Goal: Task Accomplishment & Management: Manage account settings

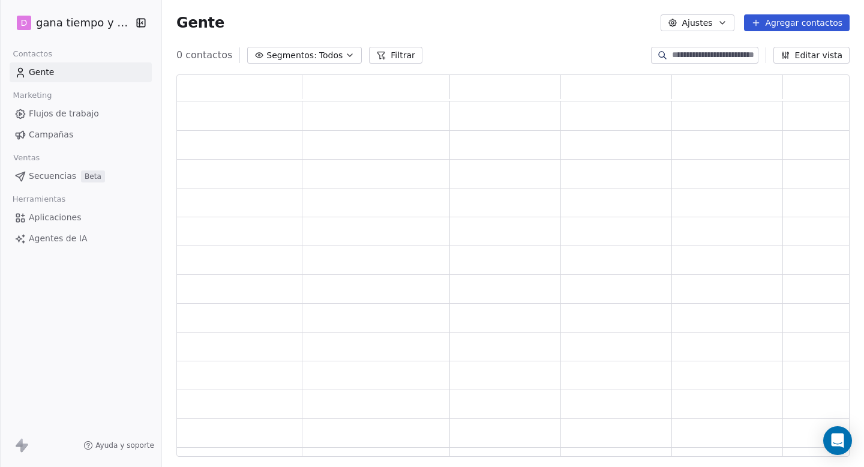
scroll to position [382, 674]
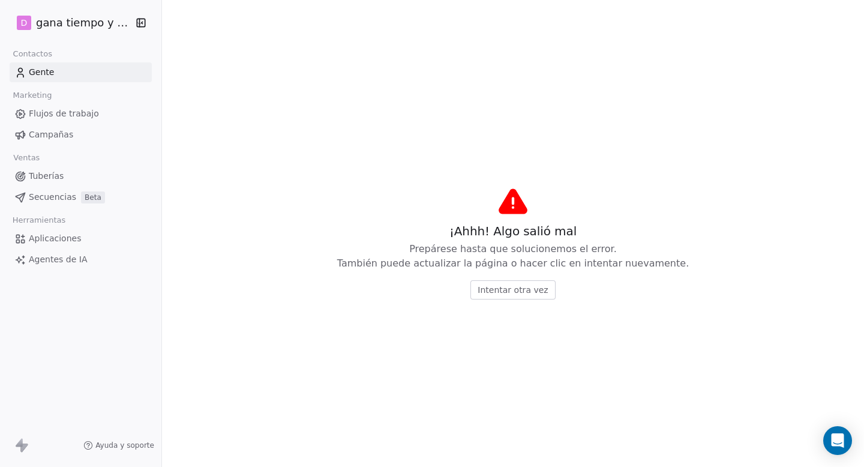
click at [58, 261] on font "Agentes de IA" at bounding box center [58, 260] width 58 height 10
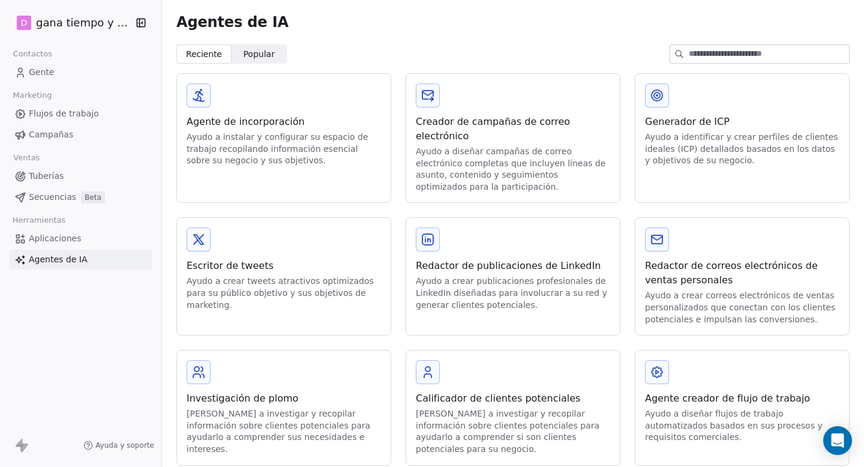
scroll to position [1, 0]
click at [51, 236] on font "Aplicaciones" at bounding box center [55, 239] width 52 height 10
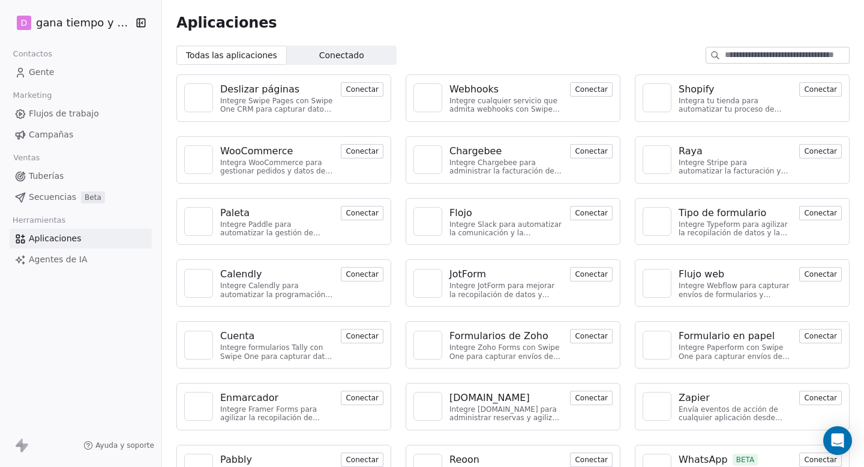
click at [593, 90] on font "Conectar" at bounding box center [591, 89] width 33 height 8
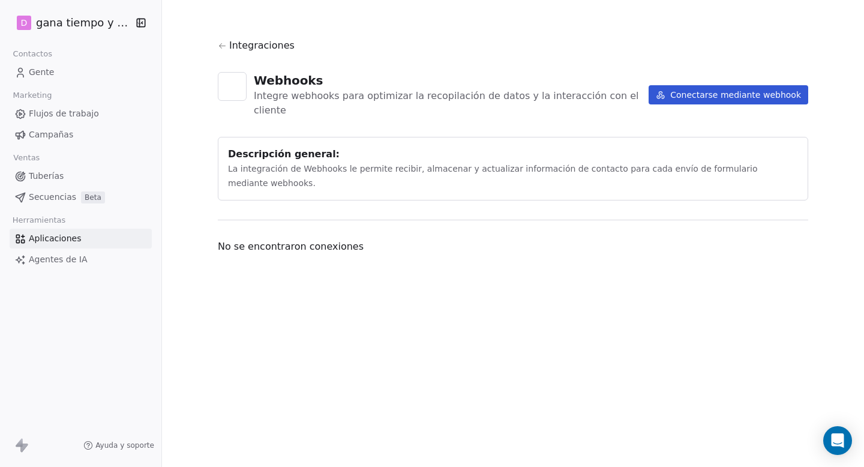
click at [746, 94] on button "Conectarse mediante webhook" at bounding box center [729, 94] width 160 height 19
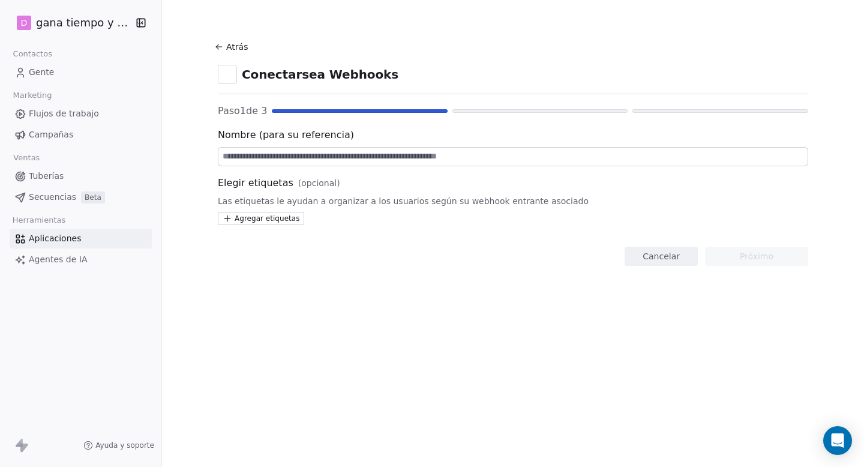
click at [268, 217] on html "D gana tiempo y dinero Contactos Gente Marketing Flujos de trabajo Campañas Ven…" at bounding box center [432, 233] width 864 height 467
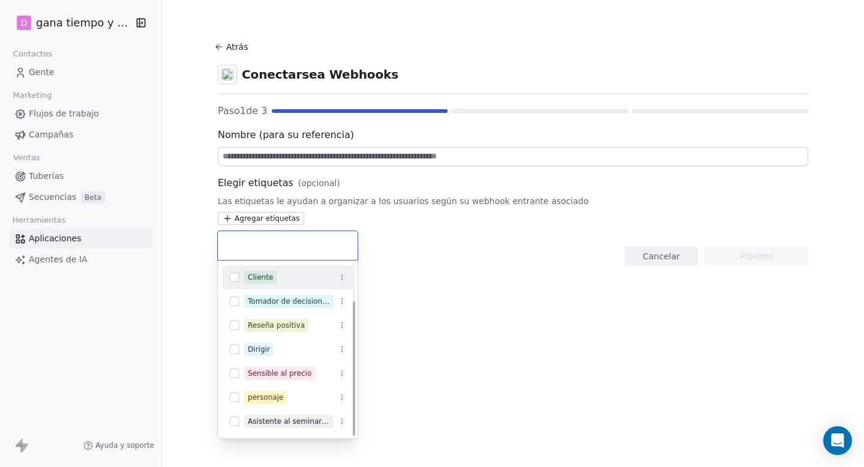
scroll to position [48, 0]
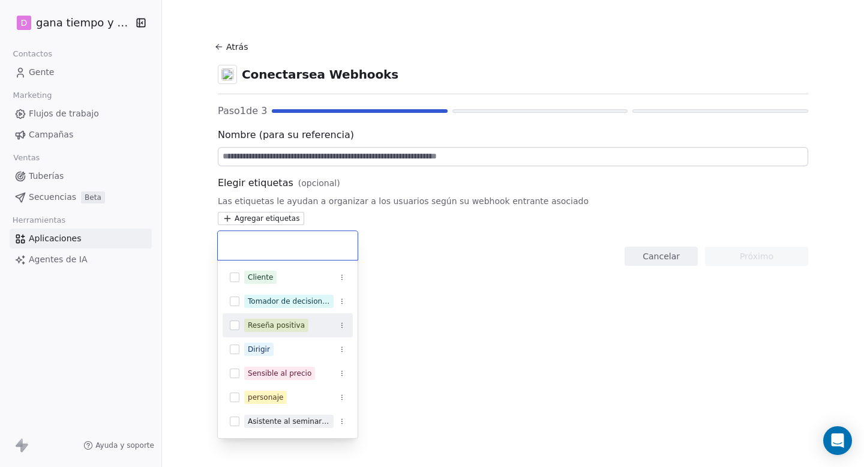
click at [513, 324] on html "D gana tiempo y dinero Contactos Gente Marketing Flujos de trabajo Campañas Ven…" at bounding box center [432, 233] width 864 height 467
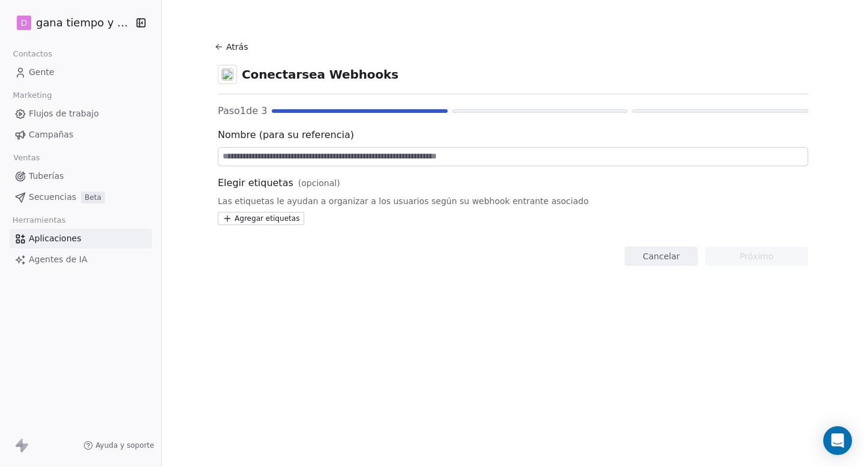
click at [262, 215] on html "D gana tiempo y dinero Contactos Gente Marketing Flujos de trabajo Campañas Ven…" at bounding box center [432, 233] width 864 height 467
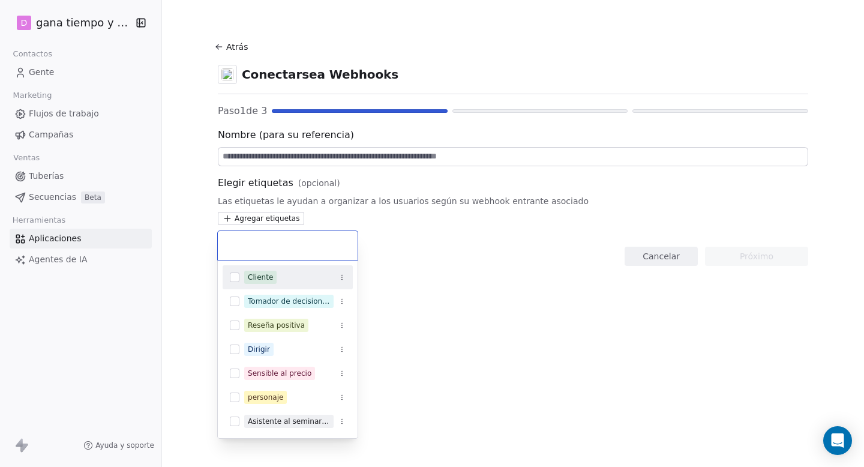
click at [236, 276] on button "Sugerencias" at bounding box center [235, 278] width 10 height 10
click at [342, 277] on icon "Sugerencias" at bounding box center [342, 277] width 1 height 1
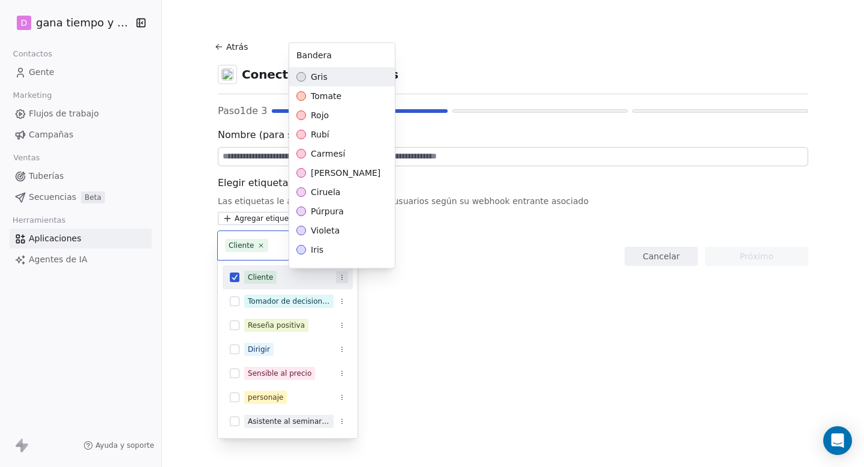
click at [457, 295] on html "D gana tiempo y dinero Contactos Gente Marketing Flujos de trabajo Campañas Ven…" at bounding box center [432, 233] width 864 height 467
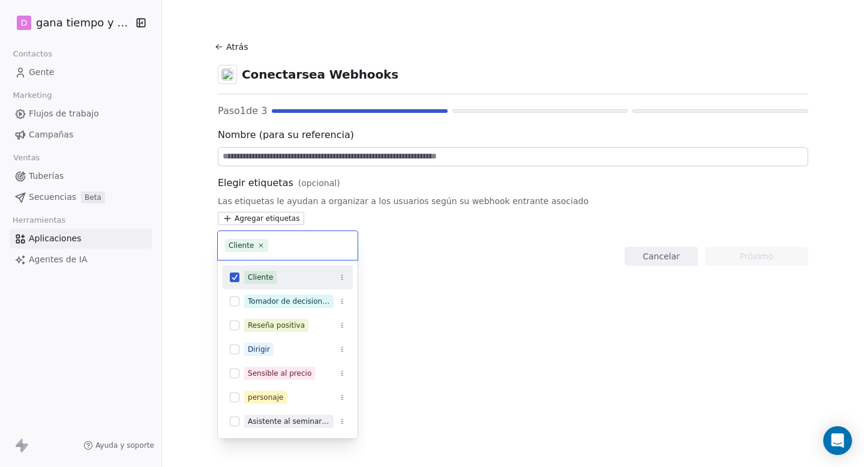
click at [443, 282] on html "D gana tiempo y dinero Contactos Gente Marketing Flujos de trabajo Campañas Ven…" at bounding box center [432, 233] width 864 height 467
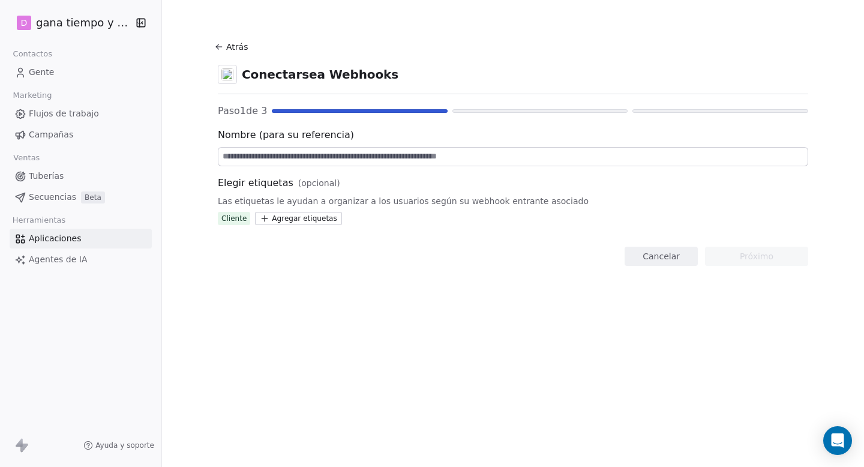
click at [234, 158] on input at bounding box center [513, 157] width 589 height 18
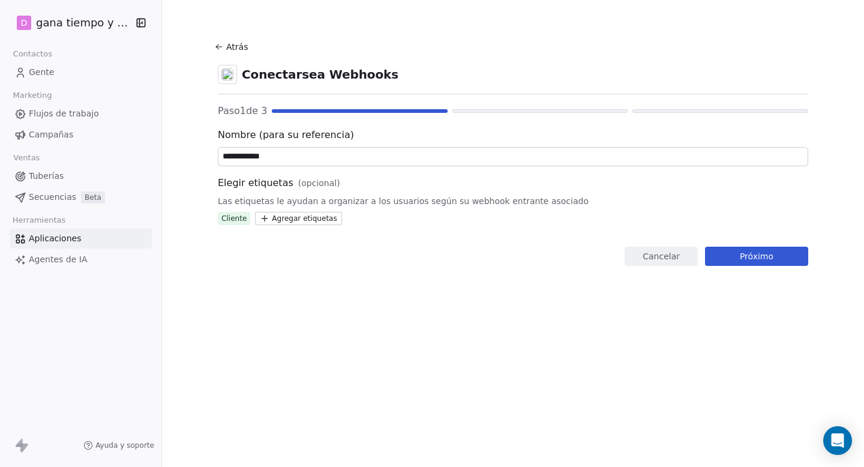
type input "**********"
click at [762, 255] on font "Próximo" at bounding box center [757, 257] width 34 height 10
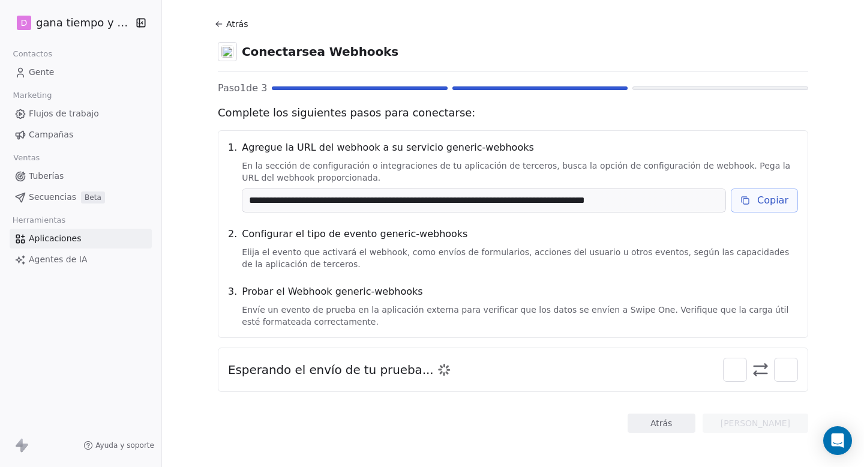
scroll to position [27, 0]
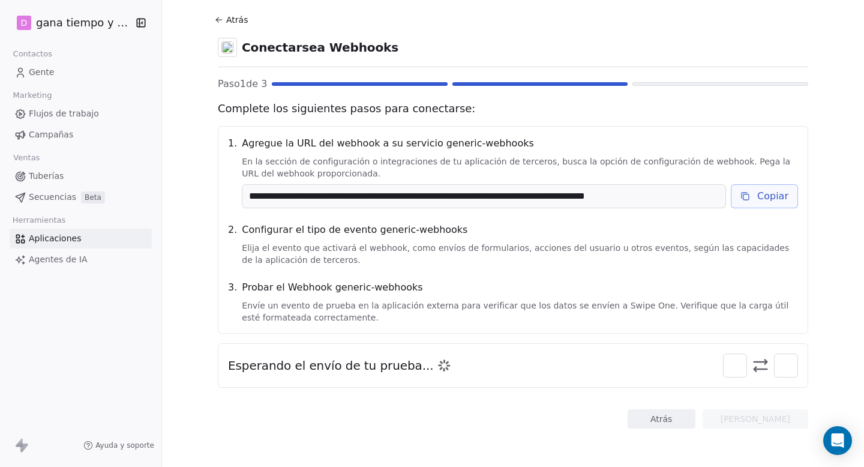
click at [776, 196] on font "Copiar" at bounding box center [773, 195] width 31 height 11
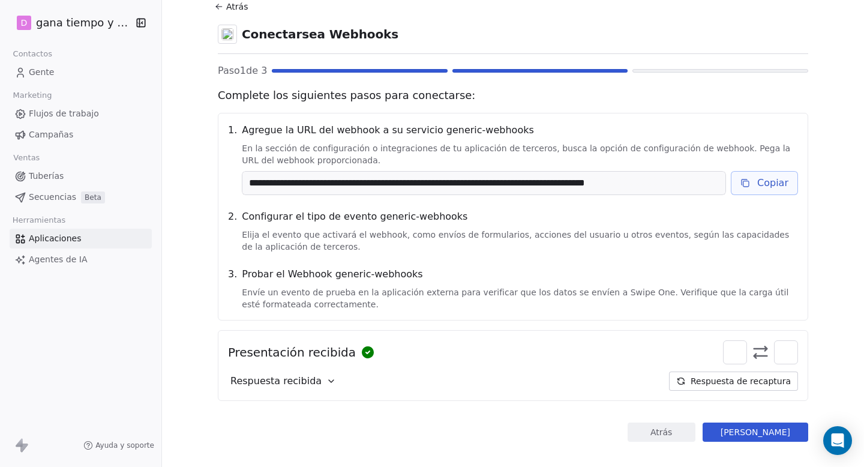
scroll to position [53, 0]
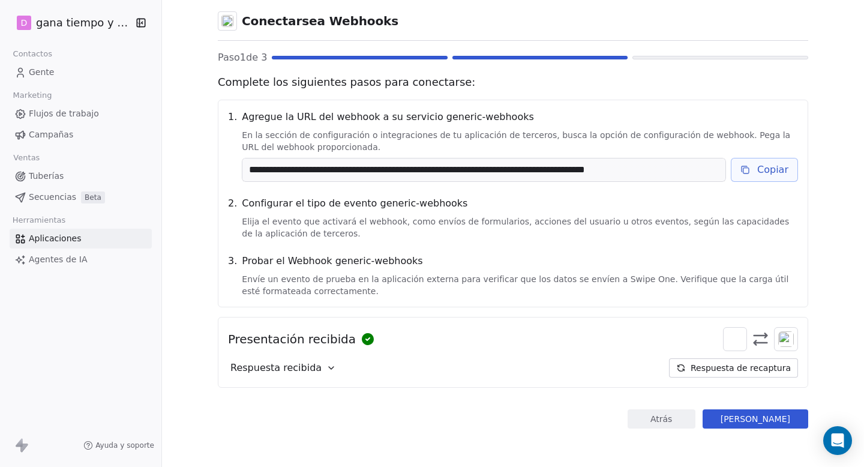
click at [758, 417] on font "Campos del mapa" at bounding box center [756, 419] width 70 height 10
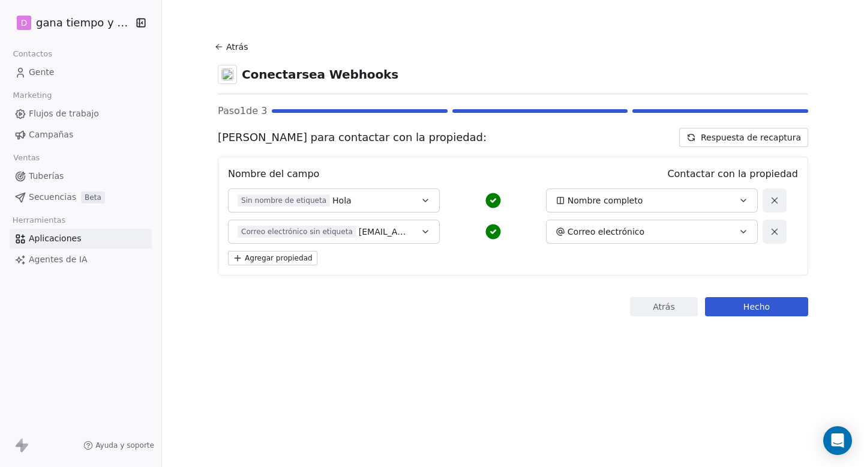
click at [262, 256] on font "Agregar propiedad" at bounding box center [279, 258] width 68 height 8
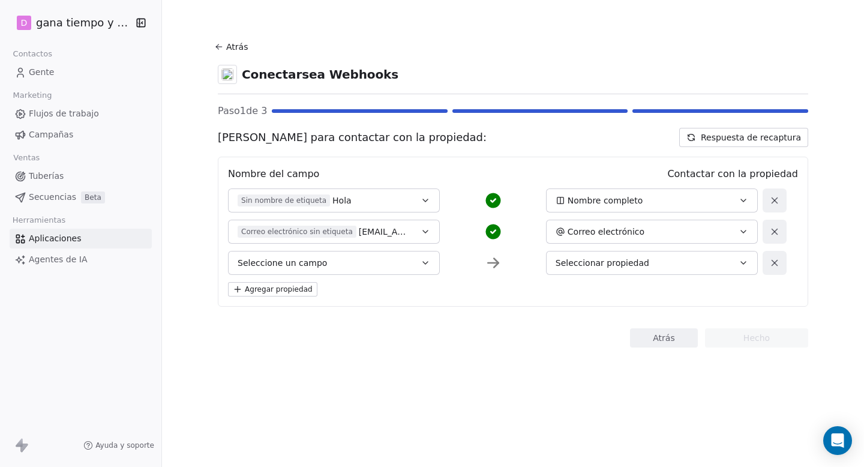
click at [428, 263] on icon "button" at bounding box center [426, 263] width 10 height 10
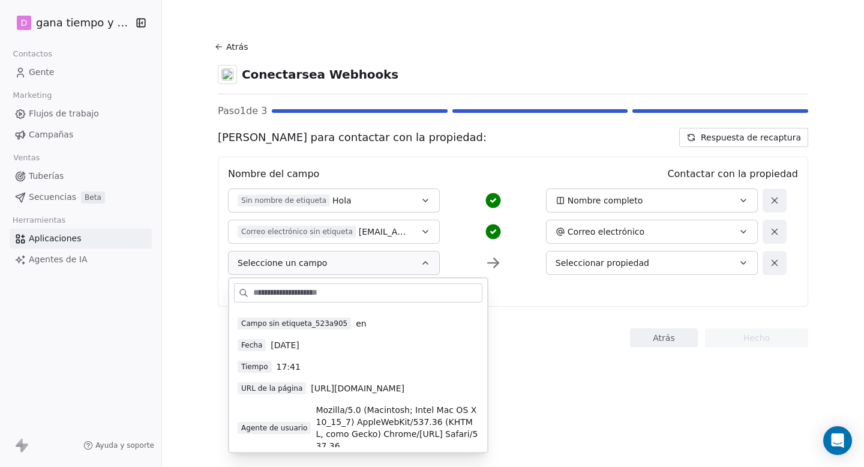
scroll to position [38, 0]
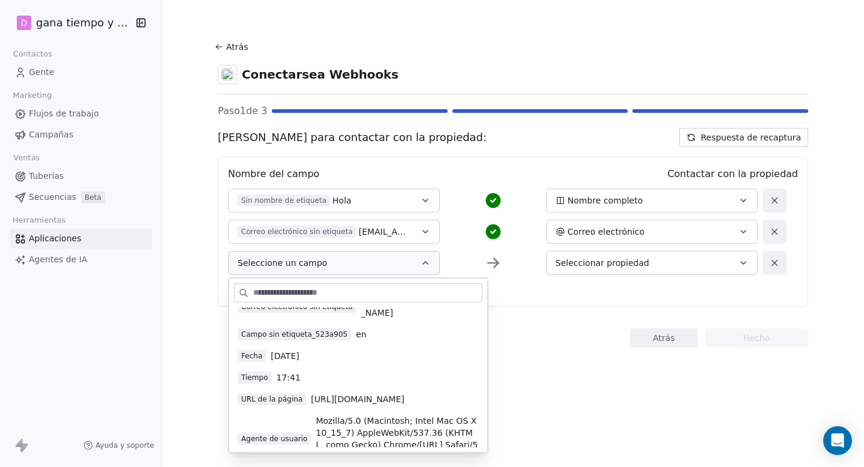
click at [569, 355] on section "Atrás Conectarse a Webhooks Paso 1 de 3 Campos del mapa para contactar con la p…" at bounding box center [513, 193] width 648 height 386
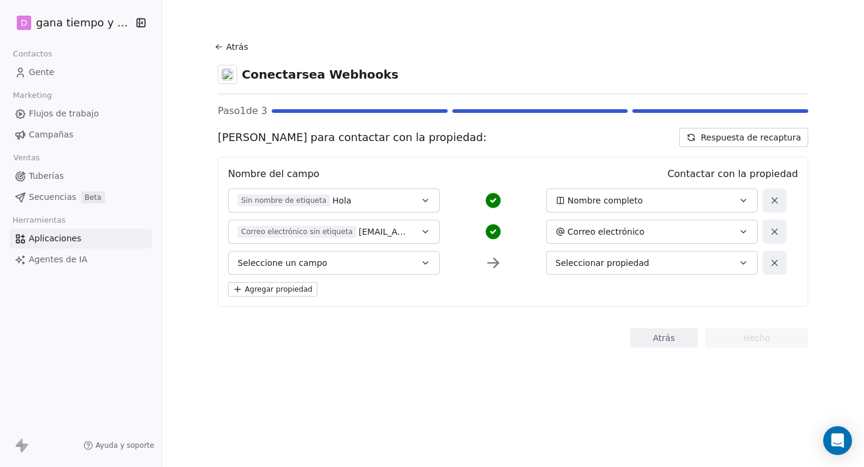
click at [33, 73] on font "Gente" at bounding box center [41, 72] width 25 height 10
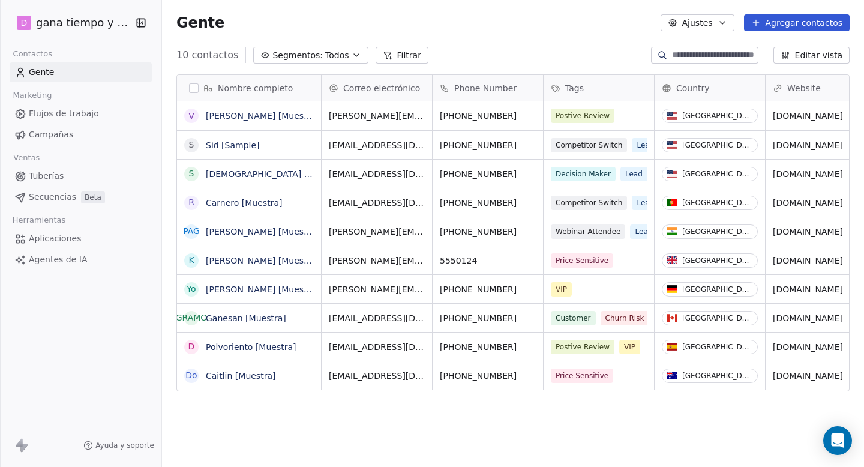
click at [61, 112] on font "Flujos de trabajo" at bounding box center [64, 114] width 70 height 10
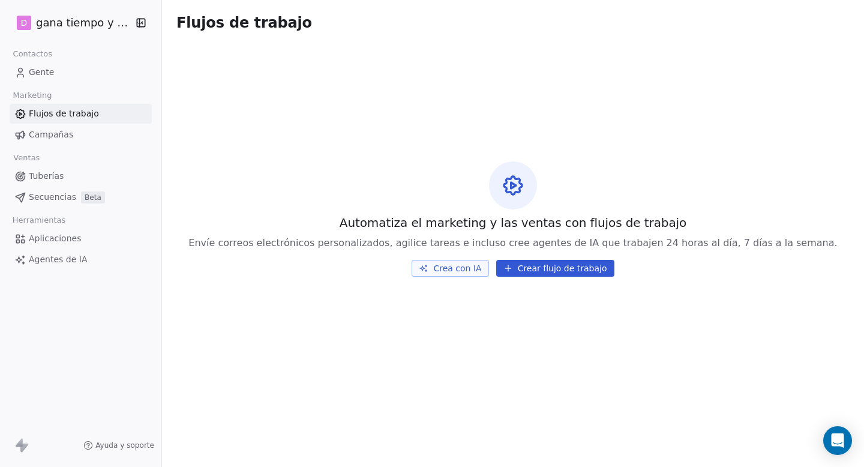
click at [38, 71] on font "Gente" at bounding box center [41, 72] width 25 height 10
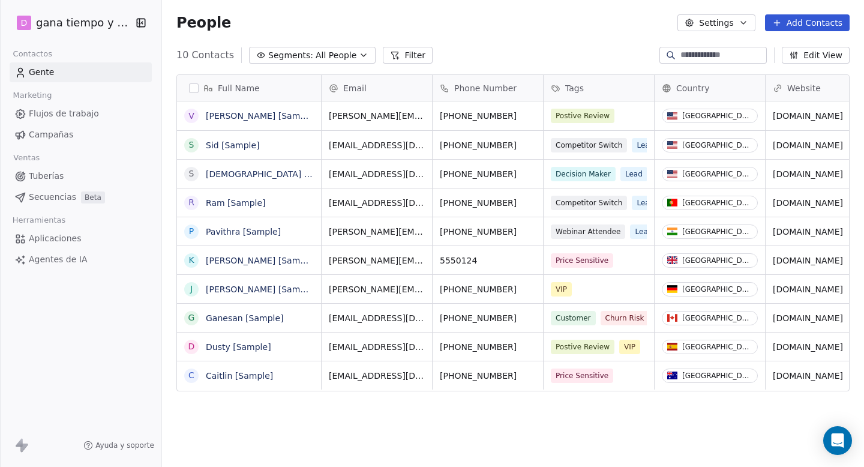
scroll to position [411, 702]
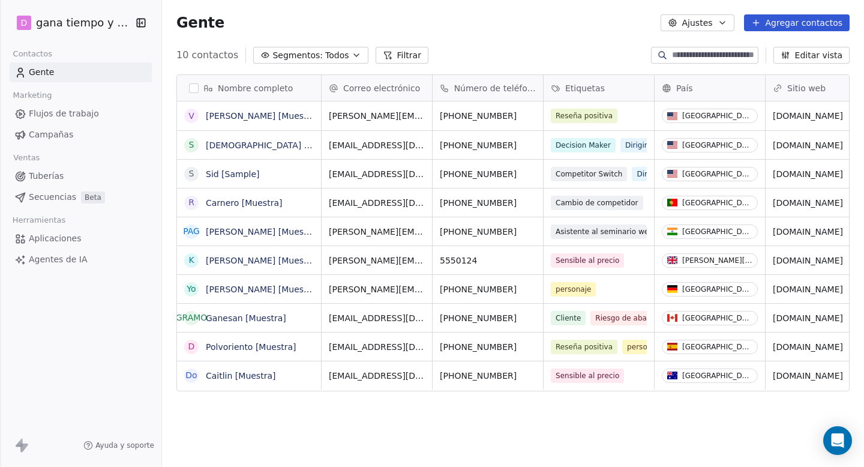
click at [499, 44] on div "Gente Ajustes Agregar contactos" at bounding box center [513, 23] width 702 height 46
click at [52, 135] on font "Campañas" at bounding box center [51, 135] width 44 height 10
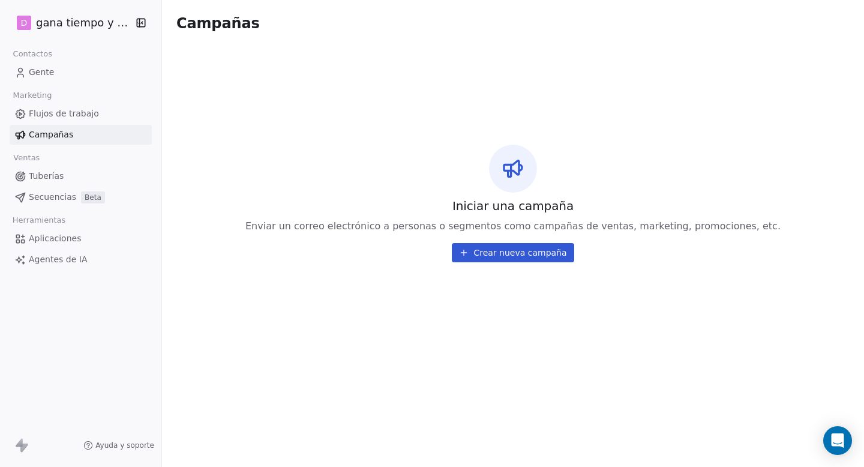
click at [54, 115] on font "Flujos de trabajo" at bounding box center [64, 114] width 70 height 10
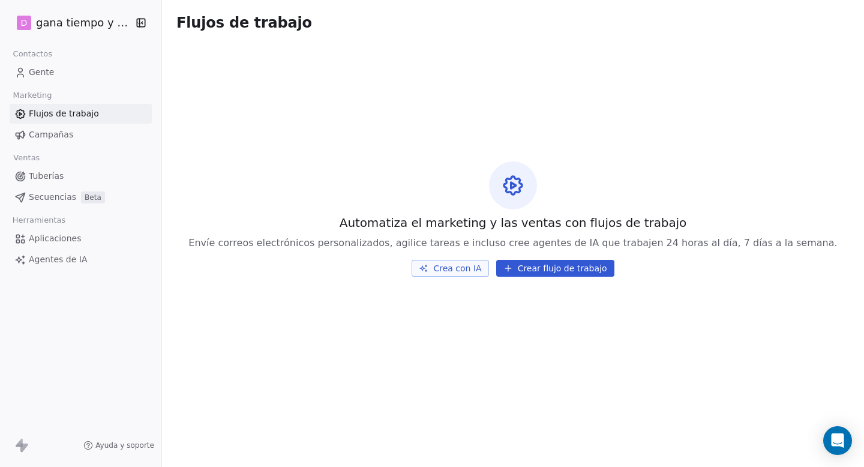
click at [41, 70] on font "Gente" at bounding box center [41, 72] width 25 height 10
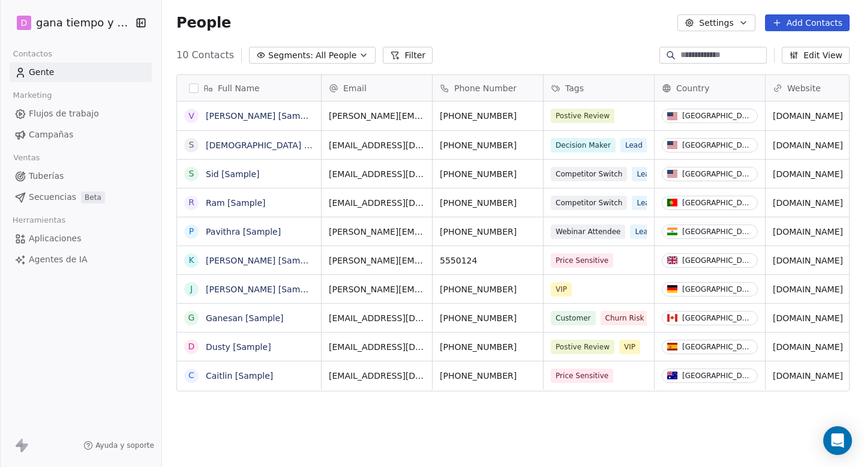
scroll to position [411, 702]
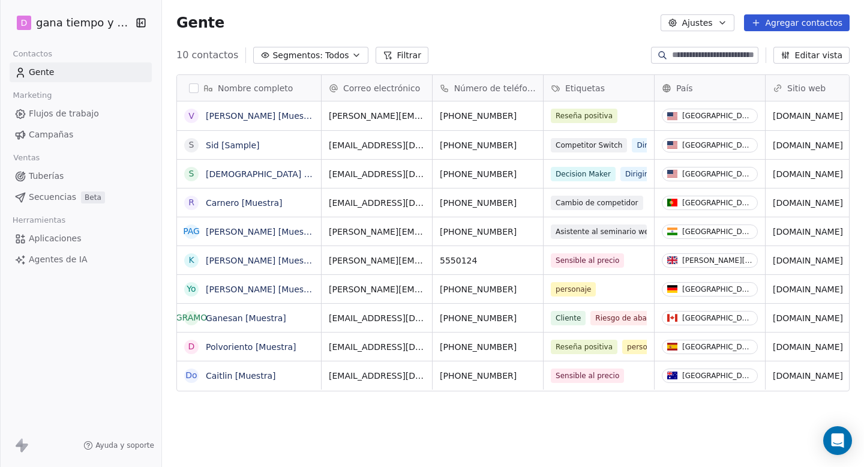
click at [59, 240] on font "Aplicaciones" at bounding box center [55, 239] width 52 height 10
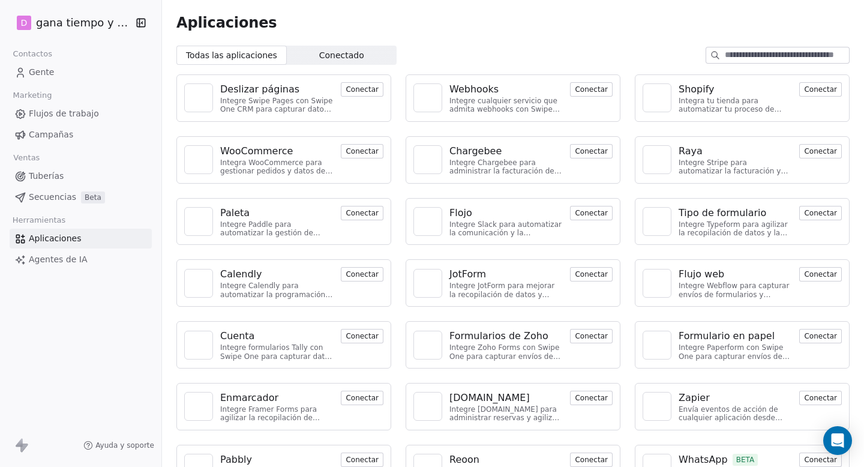
click at [594, 92] on font "Conectar" at bounding box center [591, 89] width 33 height 8
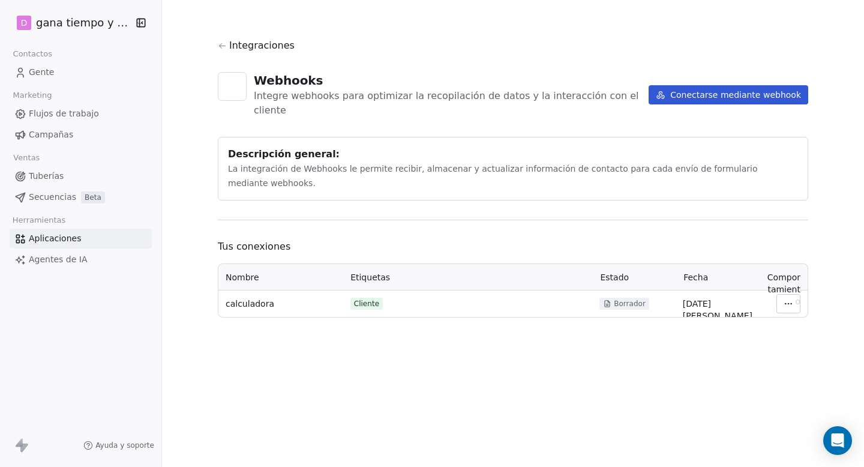
click at [788, 272] on html "D gana tiempo y dinero Contactos Gente Marketing Flujos de trabajo Campañas Ven…" at bounding box center [432, 233] width 864 height 467
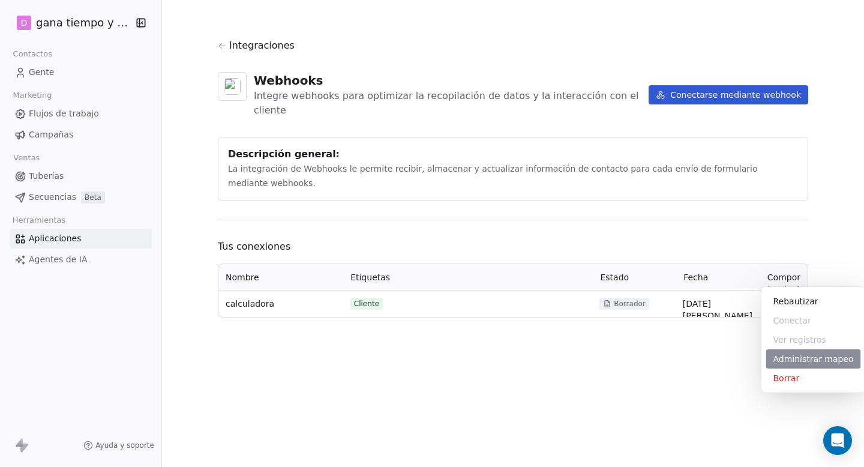
click at [811, 361] on font "Administrar mapeo" at bounding box center [814, 359] width 80 height 10
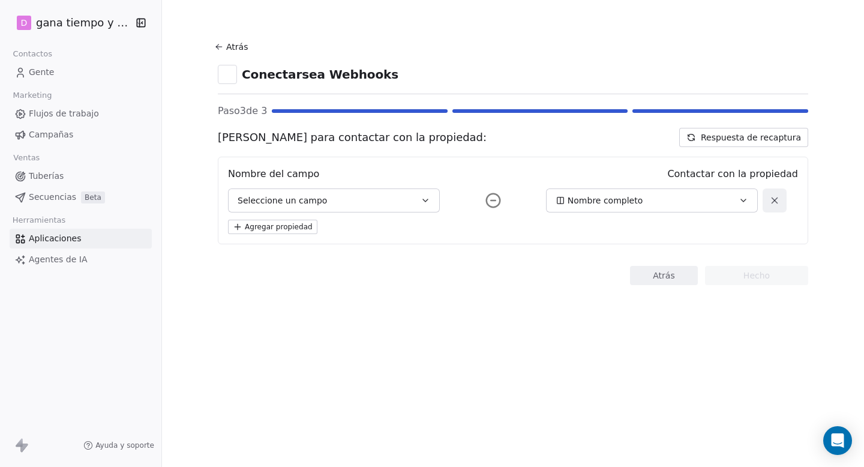
click at [421, 199] on icon "button" at bounding box center [426, 201] width 10 height 10
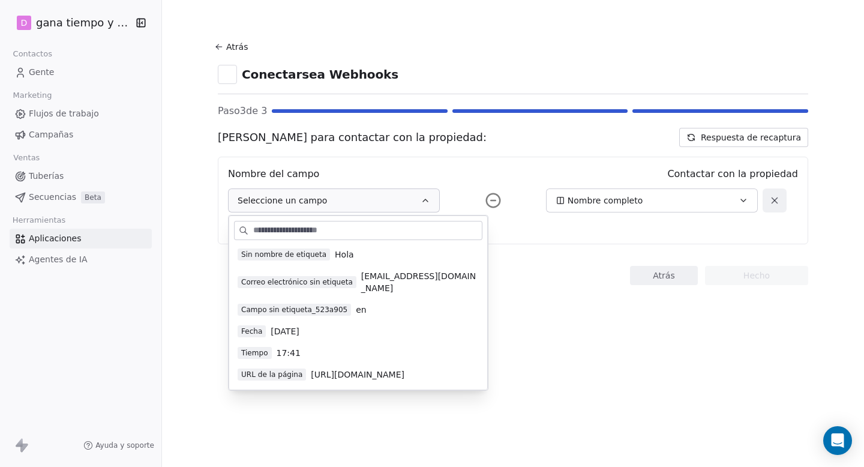
click at [316, 252] on font "Sin nombre de etiqueta" at bounding box center [283, 254] width 85 height 8
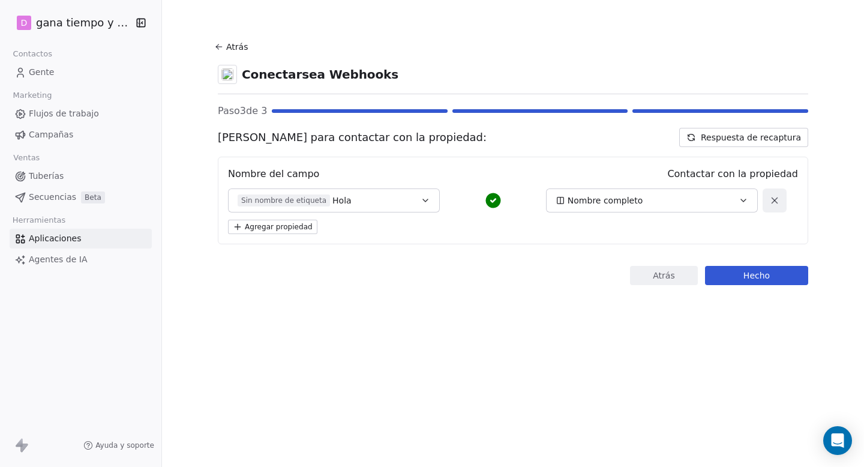
click at [287, 227] on font "Agregar propiedad" at bounding box center [279, 227] width 68 height 8
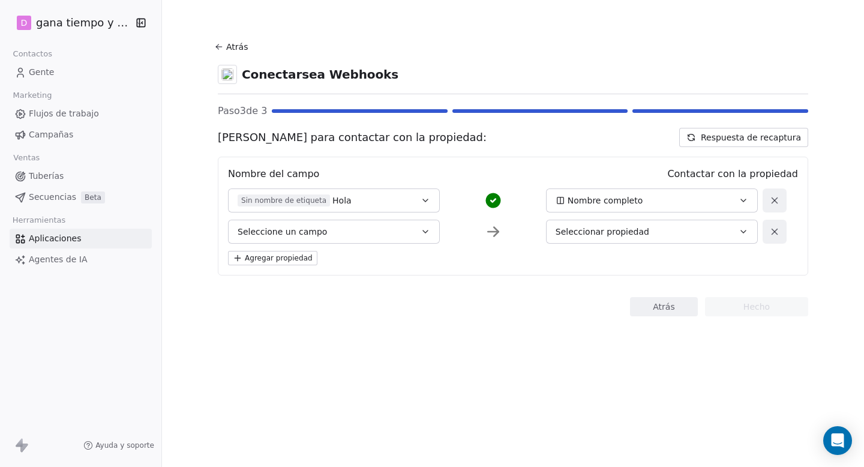
click at [427, 231] on icon "button" at bounding box center [426, 232] width 10 height 10
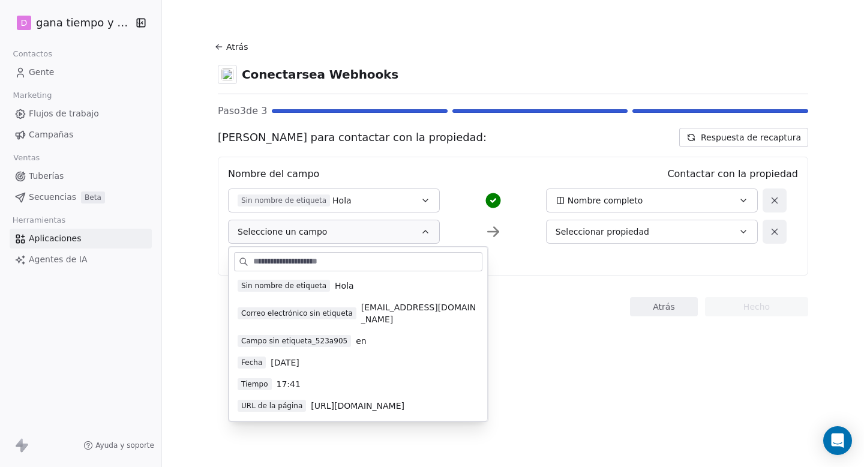
click at [306, 309] on font "Correo electrónico sin etiqueta" at bounding box center [297, 313] width 112 height 8
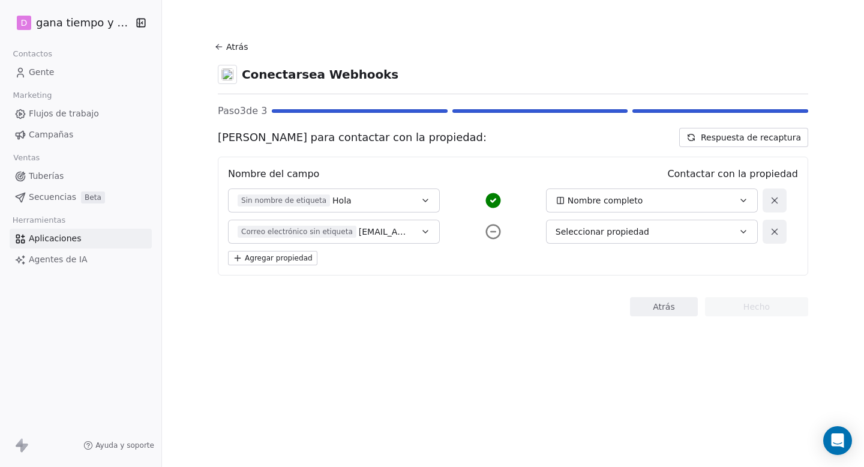
click at [747, 232] on icon "button" at bounding box center [744, 232] width 10 height 10
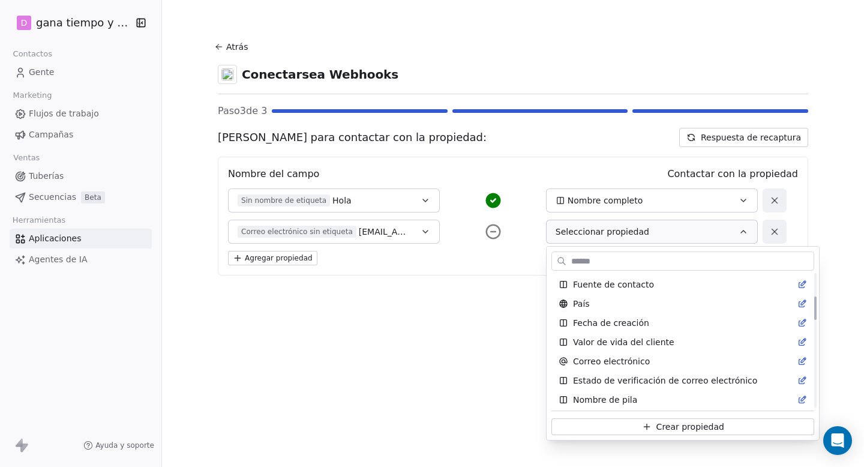
scroll to position [136, 0]
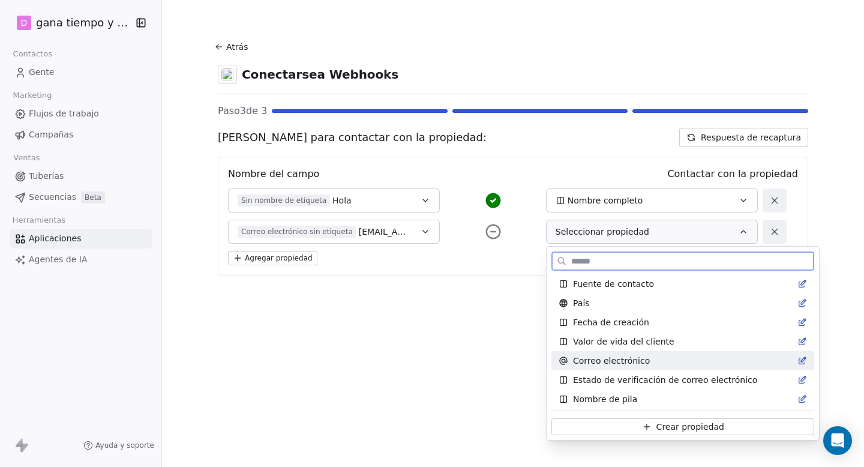
click at [621, 357] on font "Correo electrónico" at bounding box center [611, 361] width 77 height 10
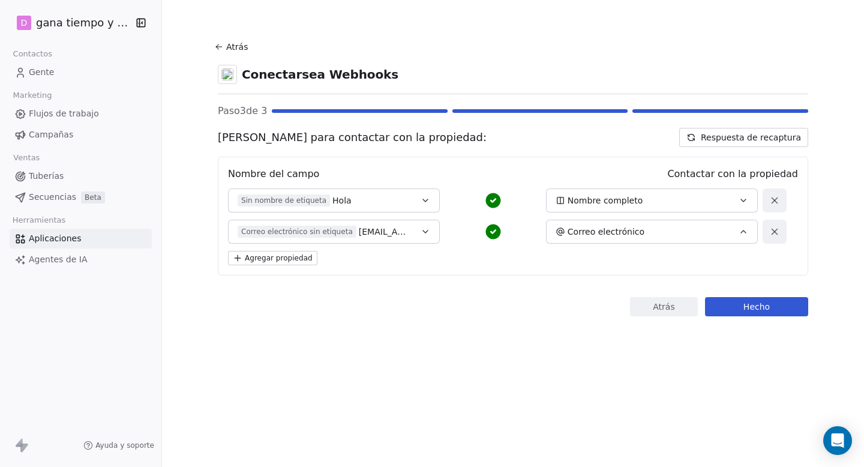
click at [280, 255] on font "Agregar propiedad" at bounding box center [279, 258] width 68 height 8
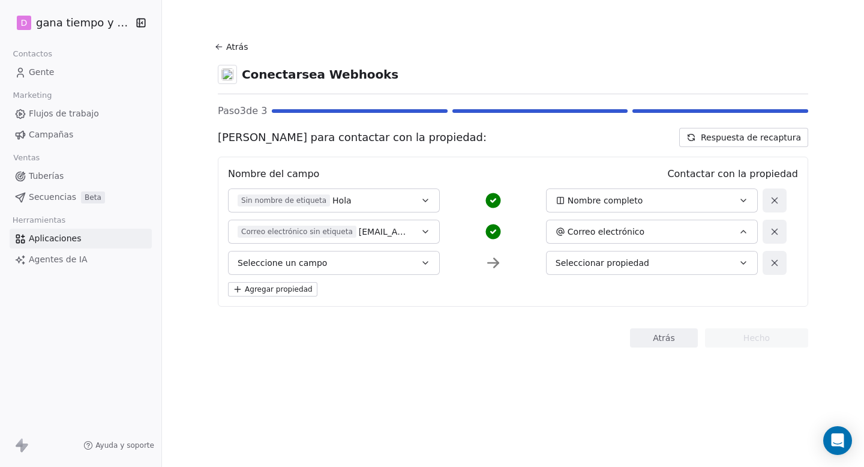
click at [428, 261] on icon "button" at bounding box center [426, 263] width 10 height 10
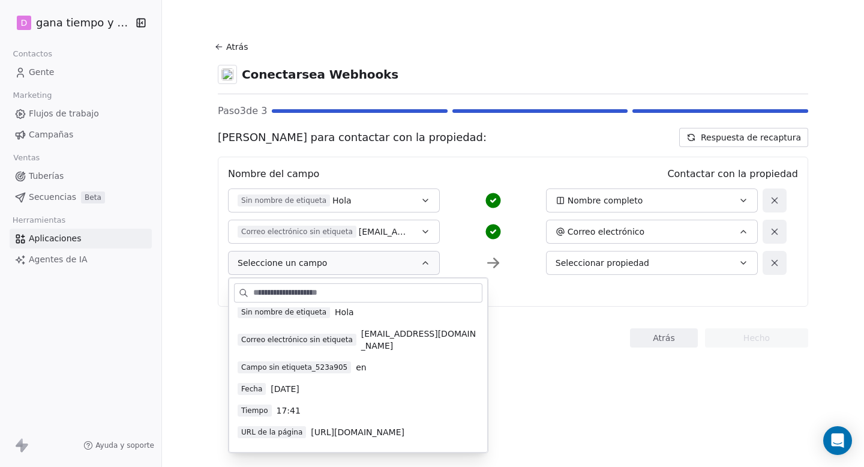
scroll to position [9, 0]
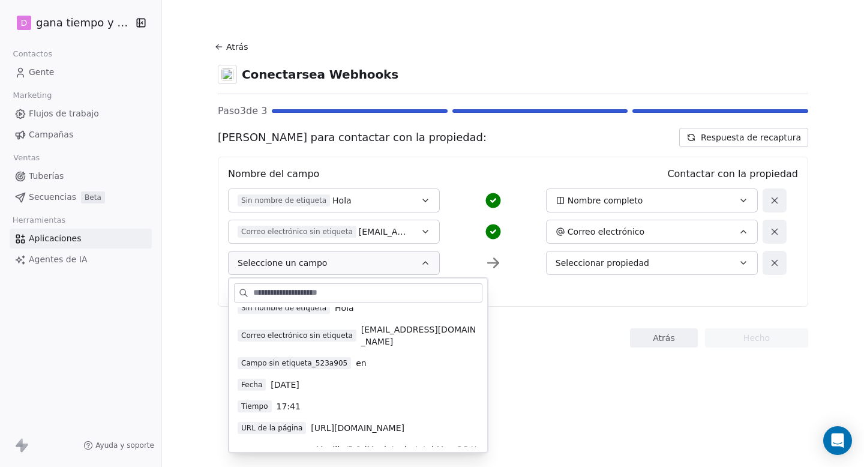
click at [576, 353] on section "Atrás Conectarse a Webhooks Paso 3 de 3 Campos del mapa para contactar con la p…" at bounding box center [513, 193] width 648 height 386
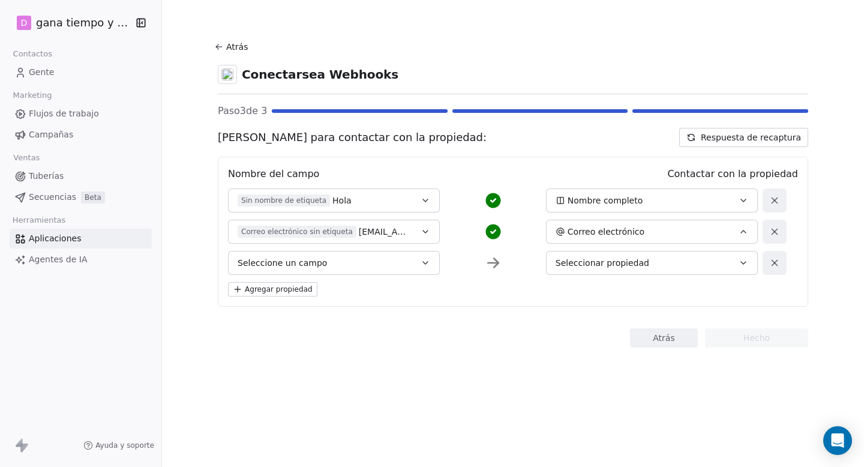
click at [425, 265] on icon "button" at bounding box center [426, 263] width 10 height 10
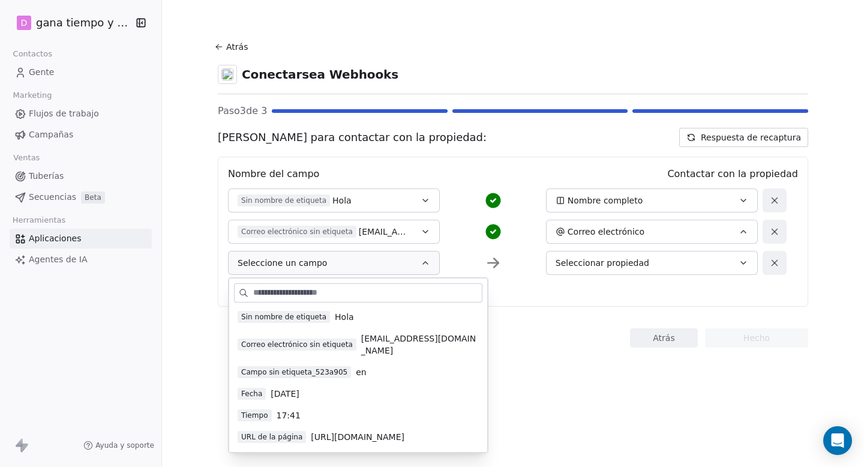
click at [263, 388] on span "Fecha" at bounding box center [252, 394] width 28 height 12
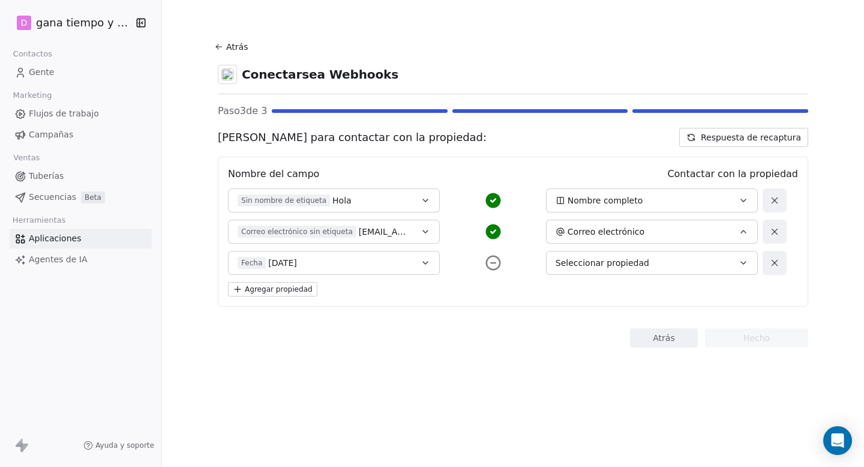
click at [742, 262] on icon "button" at bounding box center [743, 263] width 5 height 2
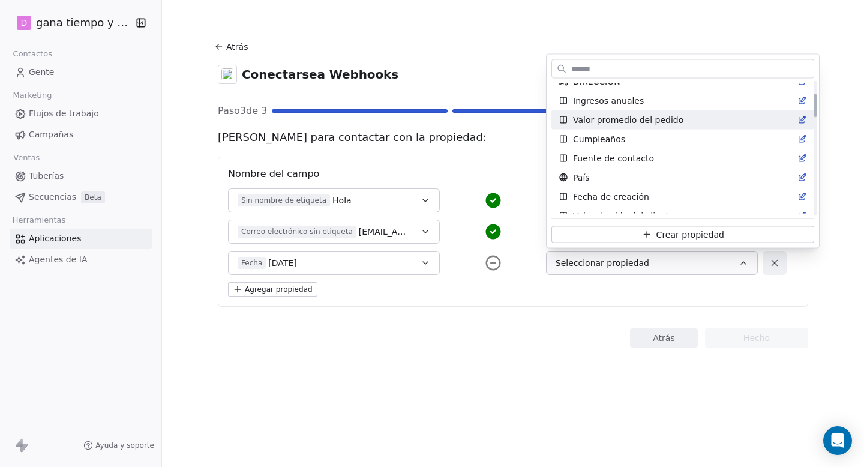
scroll to position [72, 0]
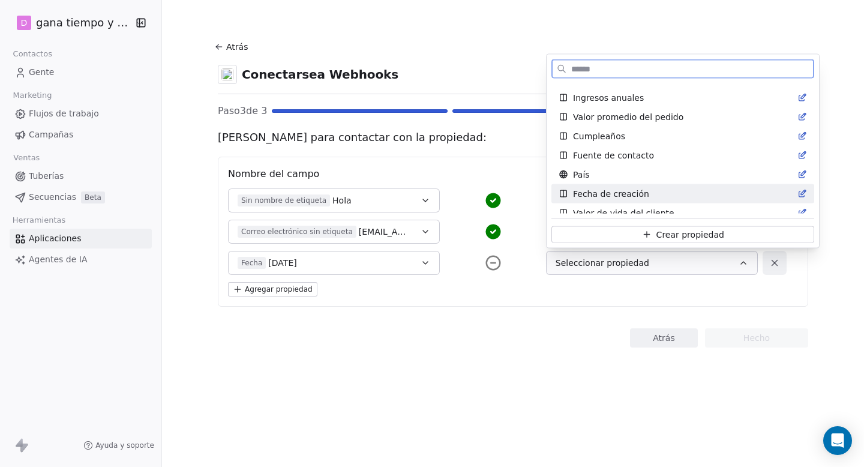
click at [627, 192] on font "Fecha de creación" at bounding box center [611, 194] width 76 height 10
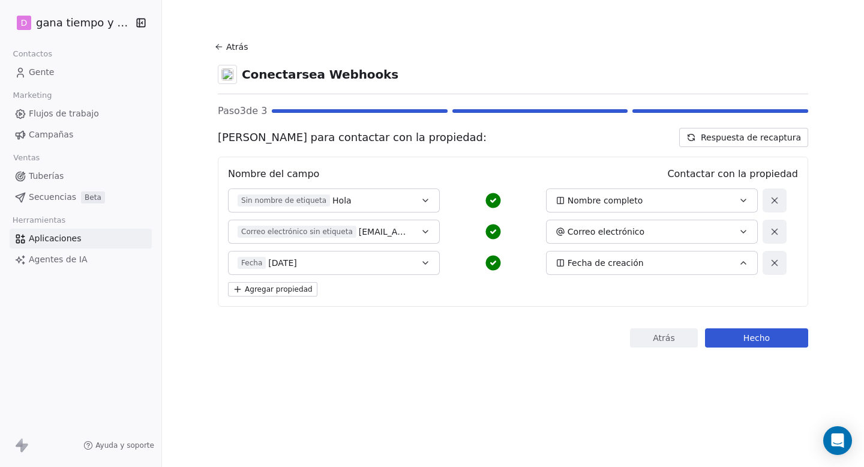
click at [282, 289] on font "Agregar propiedad" at bounding box center [279, 289] width 68 height 8
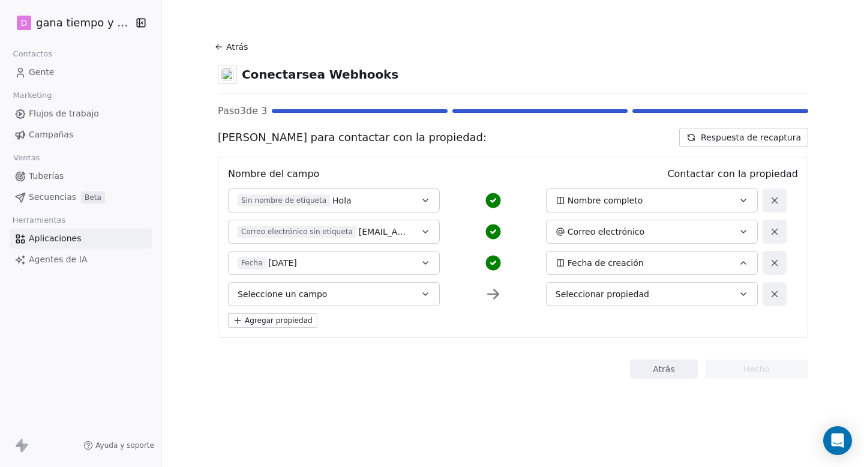
click at [427, 295] on icon "button" at bounding box center [426, 294] width 10 height 10
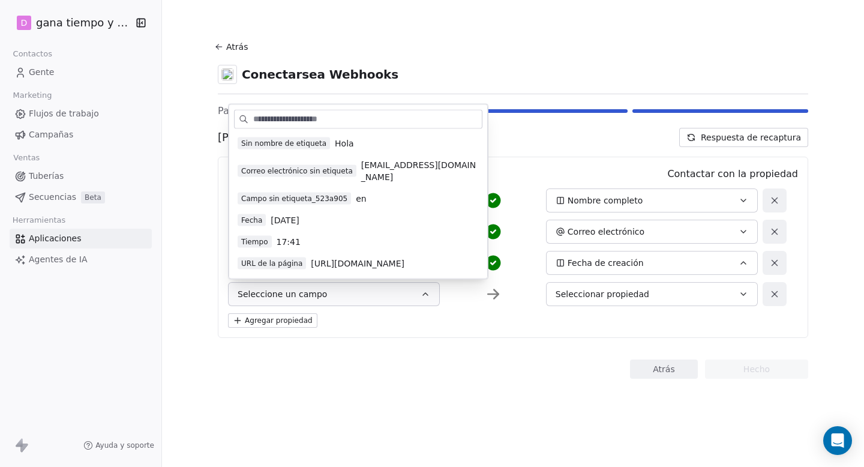
click at [281, 237] on font "17:41" at bounding box center [289, 242] width 24 height 10
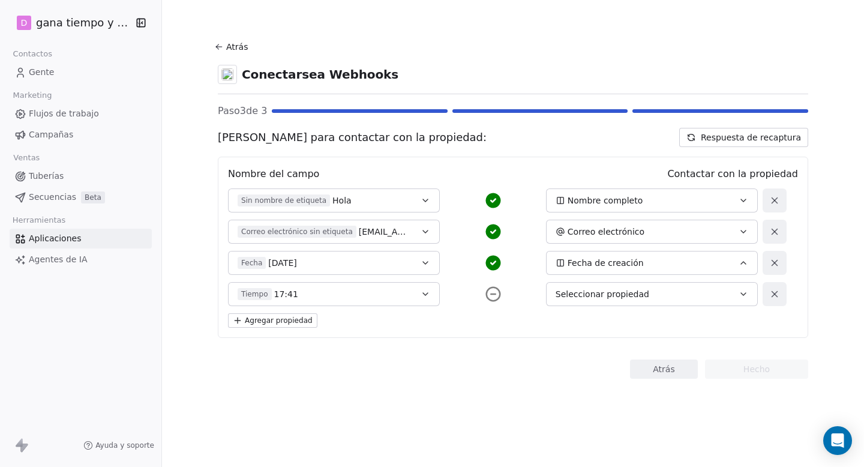
click at [743, 292] on icon "button" at bounding box center [744, 294] width 10 height 10
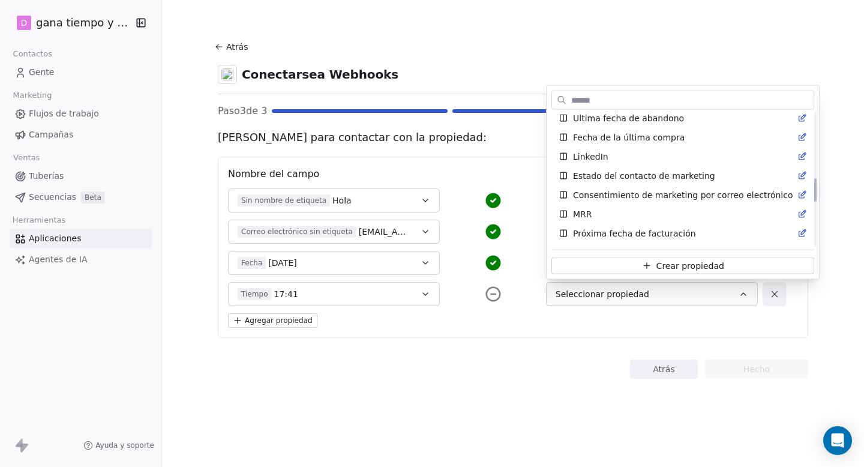
scroll to position [373, 0]
click at [492, 293] on html "D gana tiempo y dinero Contactos Gente Marketing Flujos de trabajo Campañas Ven…" at bounding box center [432, 233] width 864 height 467
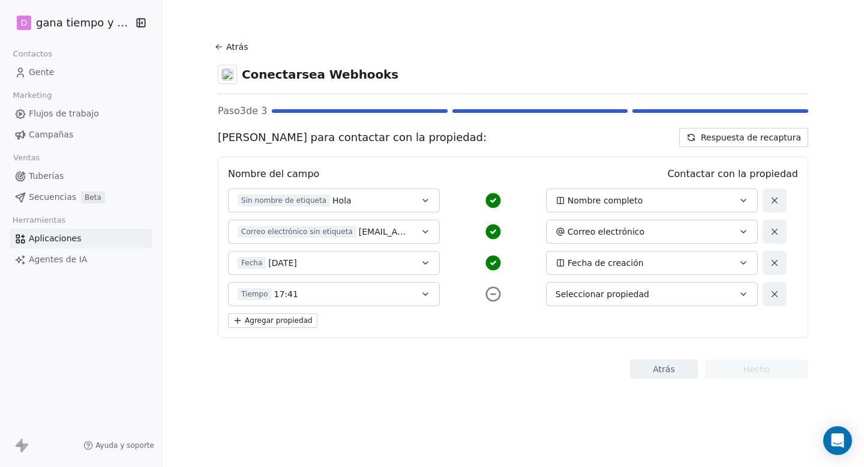
click at [491, 293] on icon at bounding box center [493, 294] width 18 height 18
click at [778, 294] on icon at bounding box center [775, 294] width 11 height 11
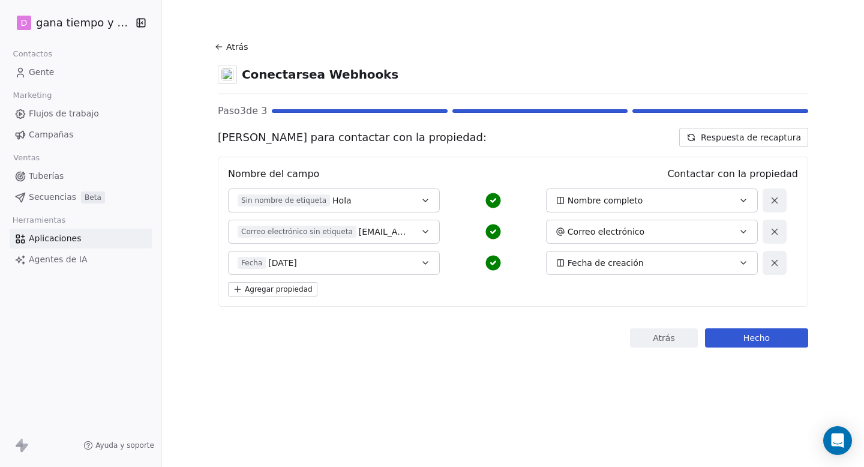
click at [754, 337] on font "Hecho" at bounding box center [757, 338] width 26 height 10
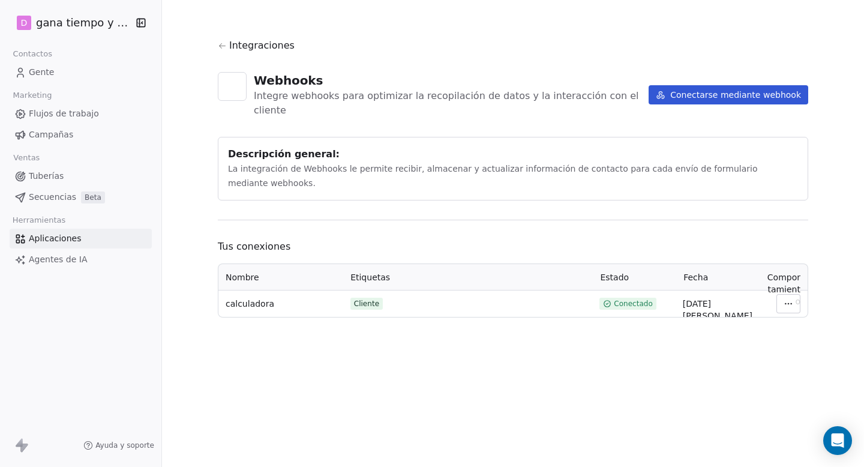
click at [37, 68] on font "Gente" at bounding box center [41, 72] width 25 height 10
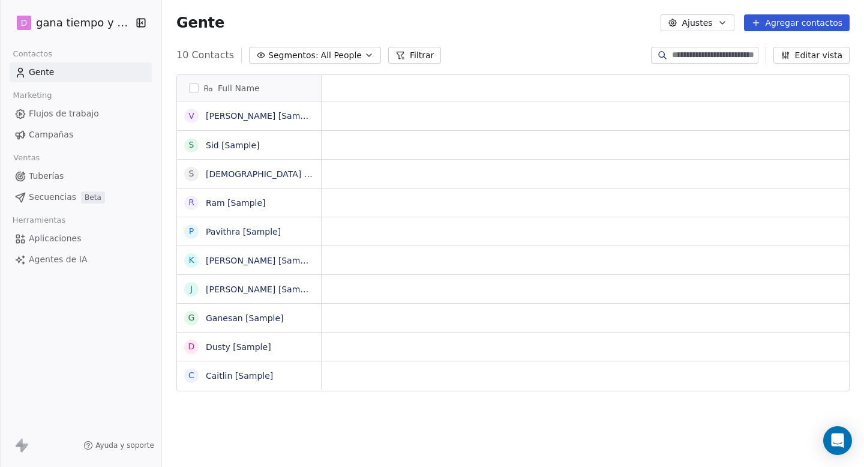
scroll to position [411, 702]
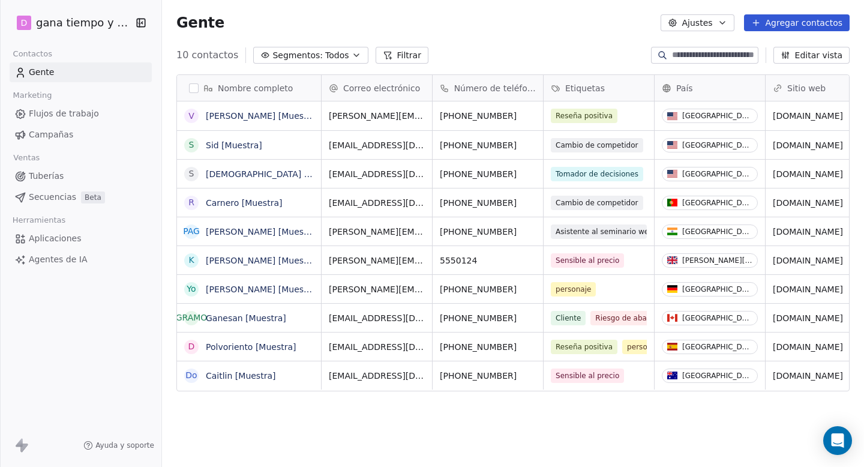
click at [45, 177] on font "Tuberías" at bounding box center [46, 176] width 35 height 10
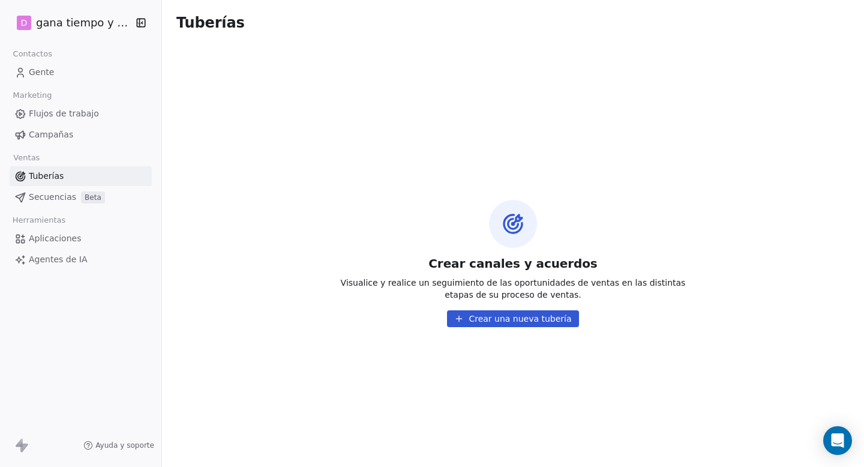
click at [41, 74] on font "Gente" at bounding box center [41, 72] width 25 height 10
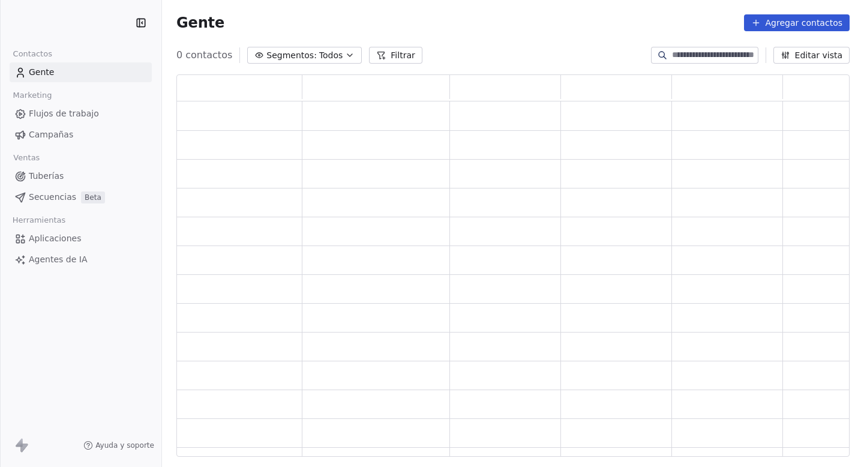
scroll to position [382, 674]
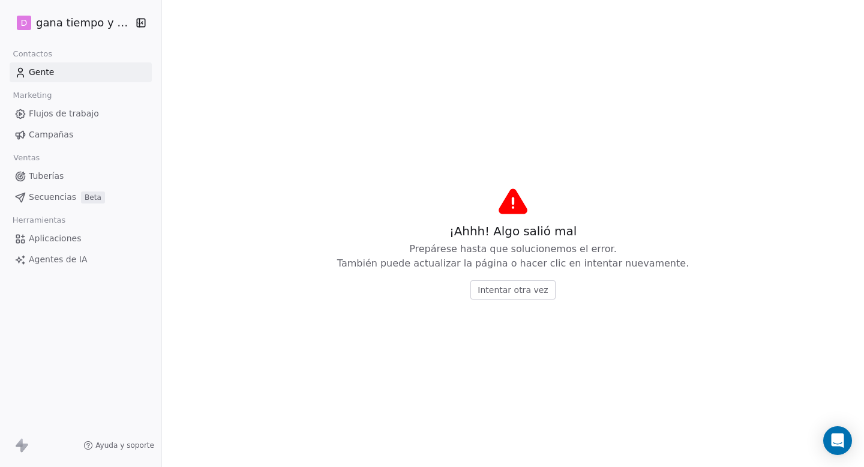
click at [43, 74] on font "Gente" at bounding box center [41, 72] width 25 height 10
click at [41, 68] on font "Gente" at bounding box center [41, 72] width 25 height 10
click at [99, 24] on html "D gana tiempo y dinero Contactos Gente Marketing Flujos de trabajo Campañas Ven…" at bounding box center [432, 233] width 864 height 467
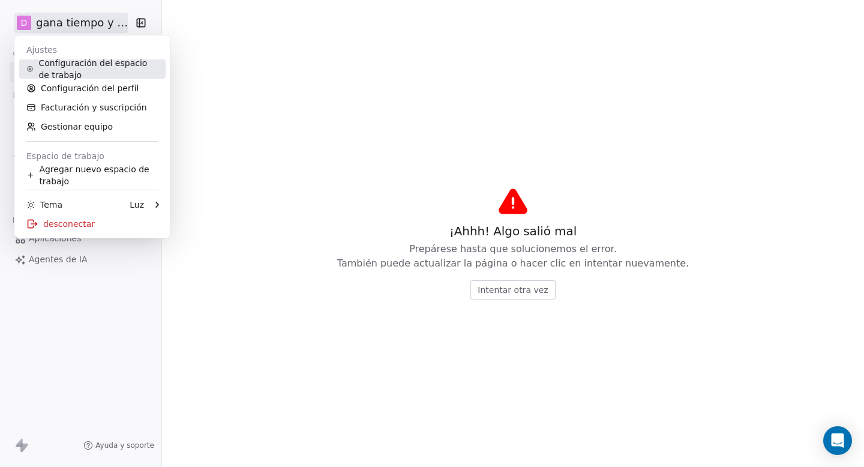
click at [64, 62] on font "Configuración del espacio de trabajo" at bounding box center [92, 69] width 109 height 22
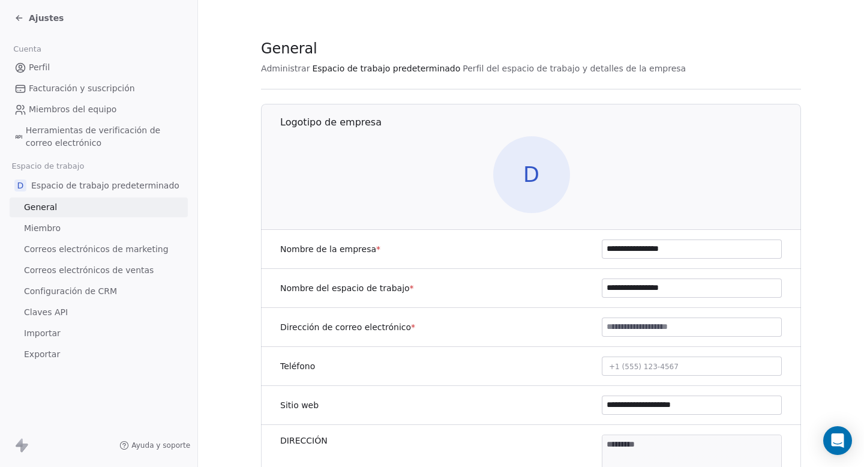
click at [17, 16] on icon at bounding box center [19, 18] width 10 height 10
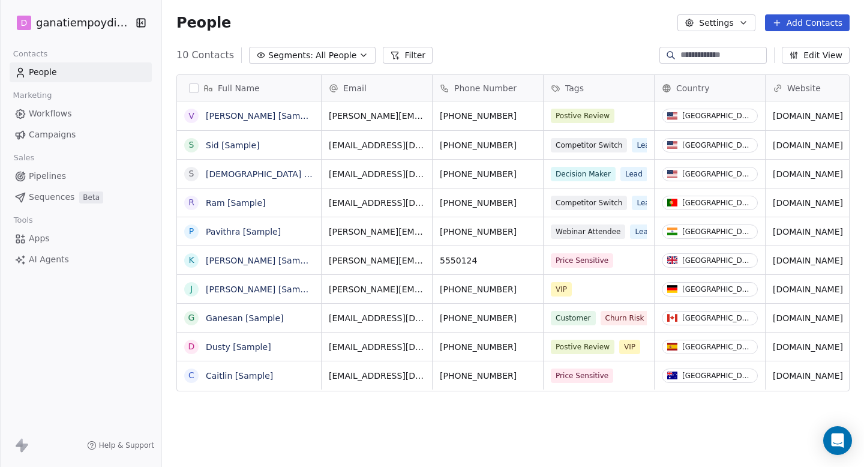
scroll to position [411, 702]
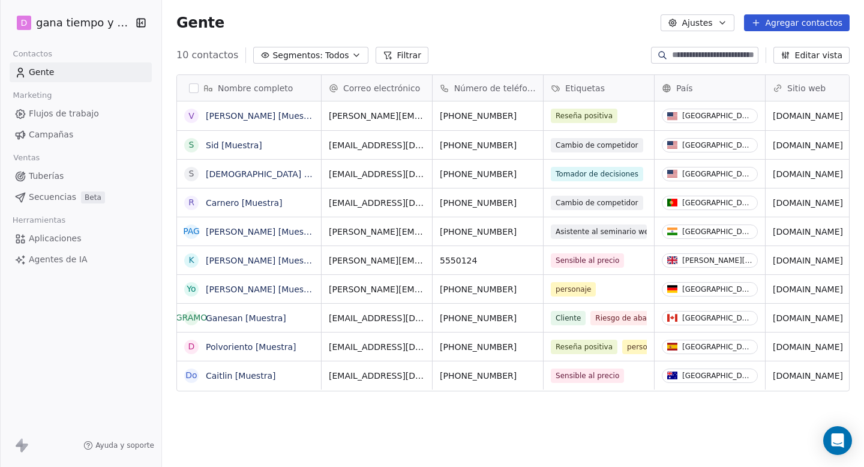
click at [63, 115] on font "Flujos de trabajo" at bounding box center [64, 114] width 70 height 10
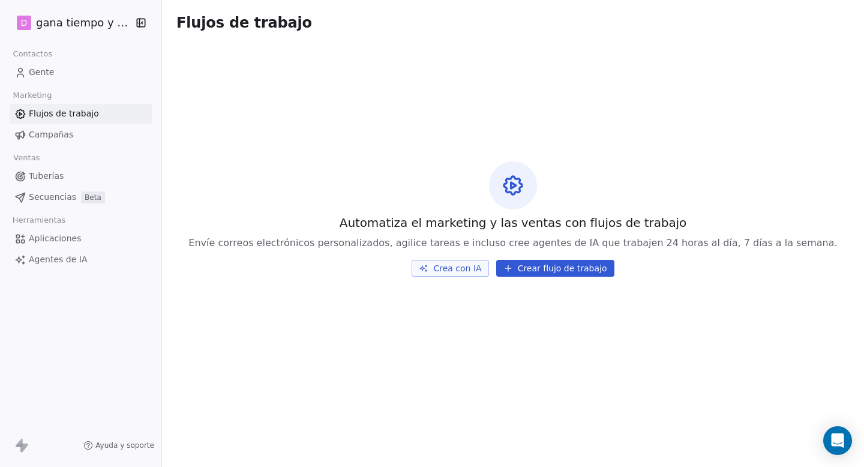
click at [50, 139] on font "Campañas" at bounding box center [51, 135] width 44 height 10
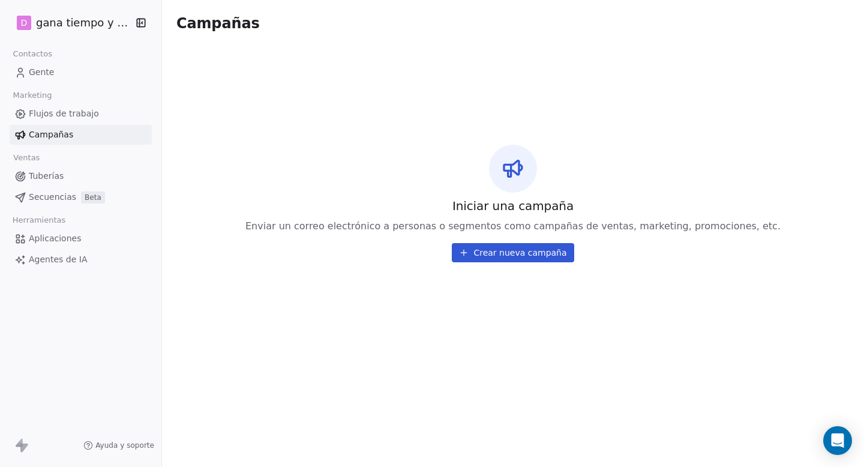
click at [42, 174] on font "Tuberías" at bounding box center [46, 176] width 35 height 10
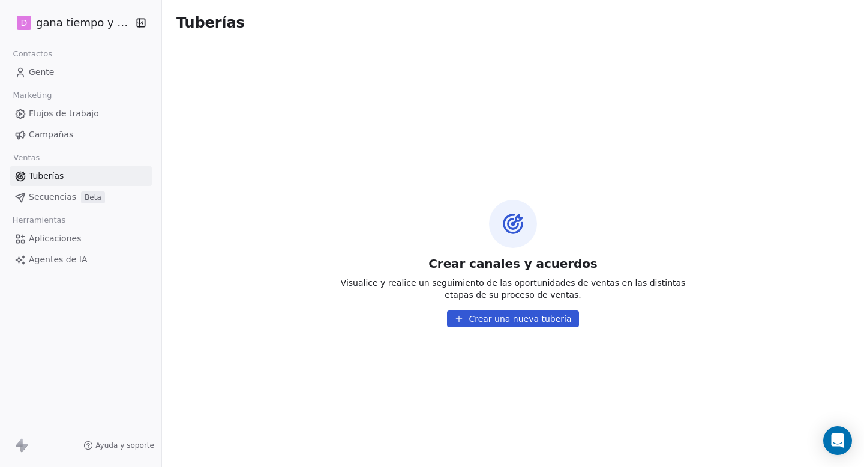
click at [54, 238] on font "Aplicaciones" at bounding box center [55, 239] width 52 height 10
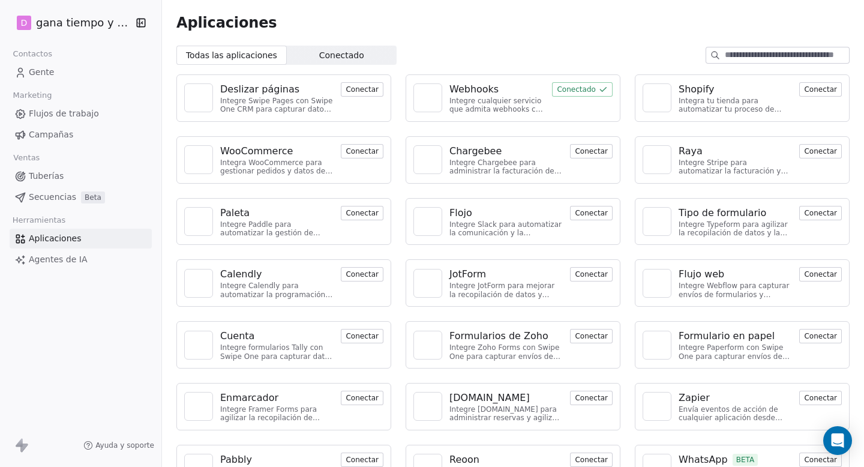
click at [43, 76] on font "Gente" at bounding box center [41, 72] width 25 height 10
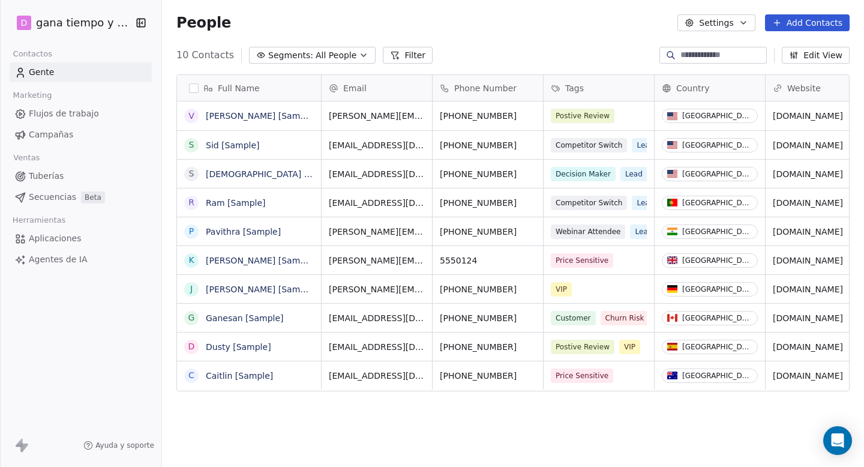
scroll to position [411, 702]
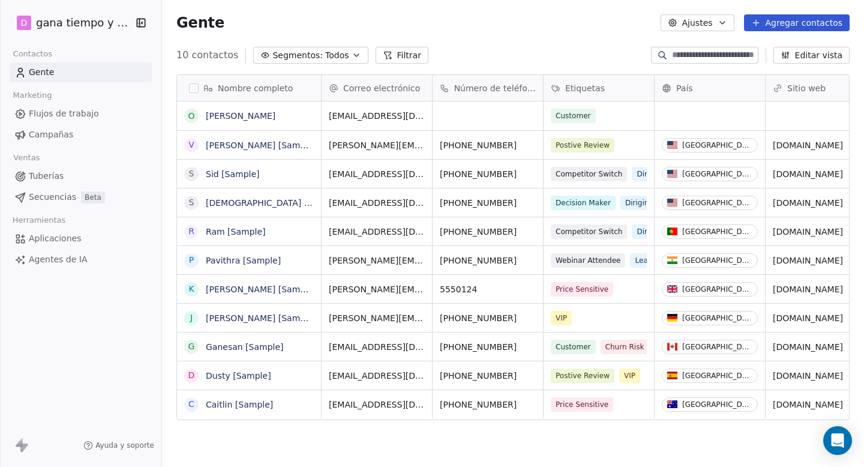
click at [55, 199] on font "Secuencias" at bounding box center [52, 197] width 47 height 10
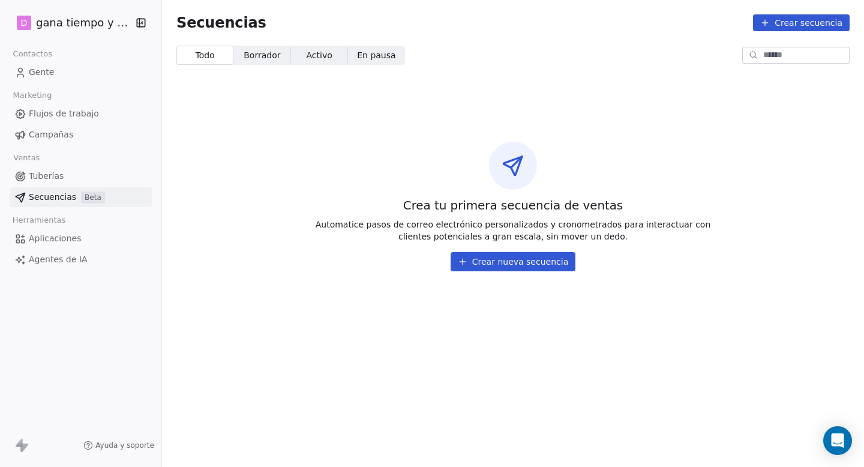
click at [528, 261] on font "Crear nueva secuencia" at bounding box center [520, 262] width 96 height 10
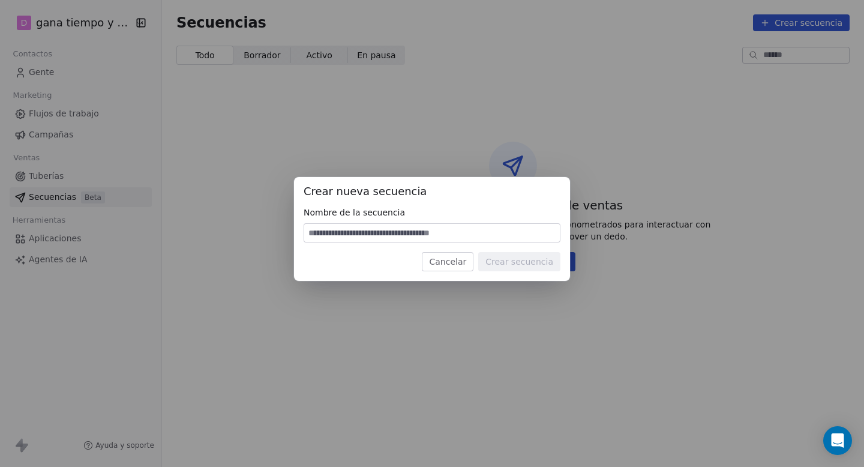
click at [327, 233] on input at bounding box center [432, 233] width 256 height 18
type input "********"
click at [525, 266] on font "Crear secuencia" at bounding box center [520, 262] width 68 height 10
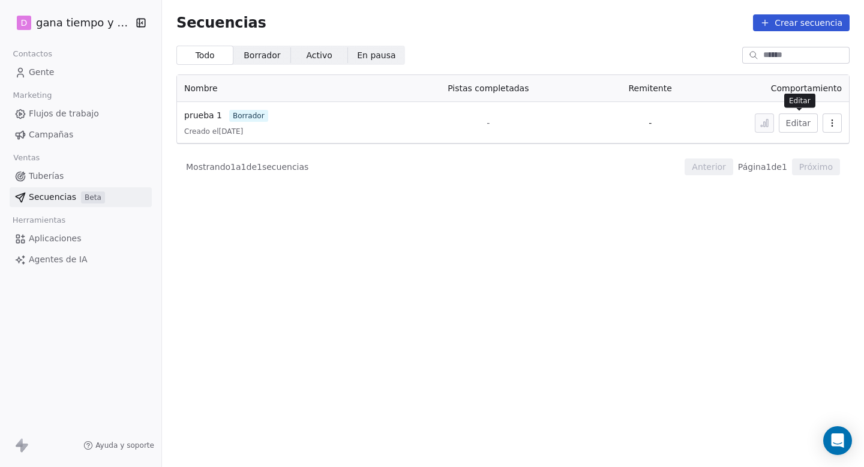
click at [801, 123] on font "Editar" at bounding box center [798, 123] width 25 height 10
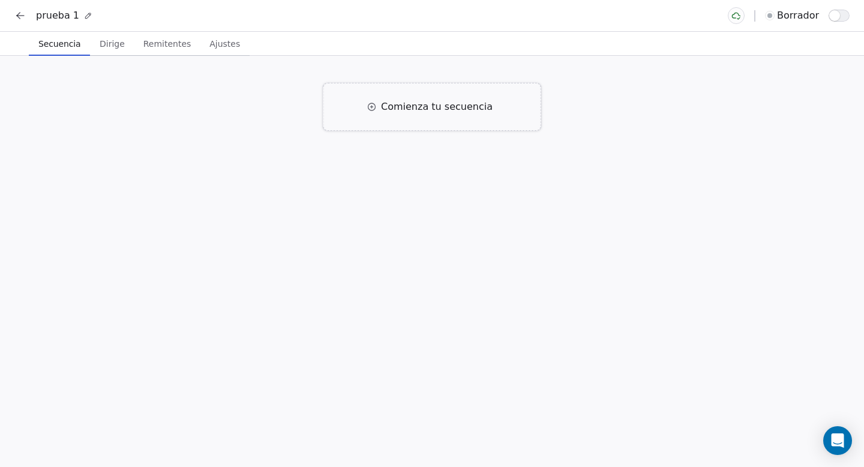
click at [373, 107] on icon at bounding box center [371, 107] width 2 height 0
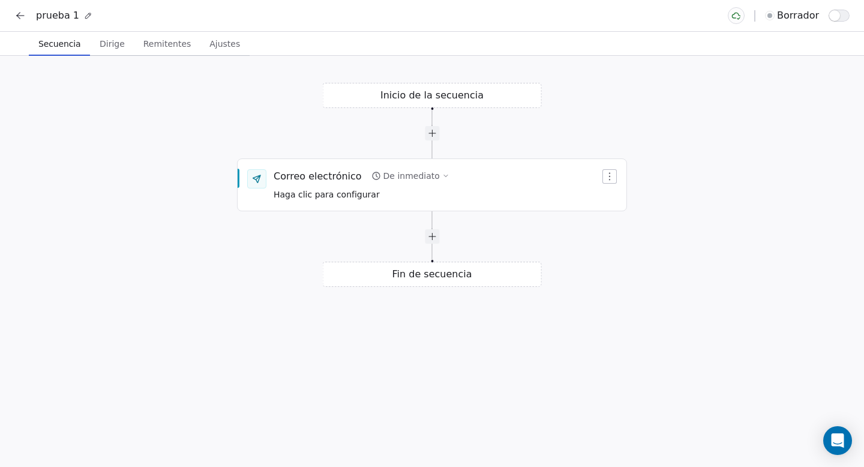
click at [445, 96] on div "Inicio de la secuencia Correo electrónico De inmediato Haga clic para configura…" at bounding box center [432, 261] width 864 height 411
click at [421, 98] on div "Inicio de la secuencia Correo electrónico De inmediato Haga clic para configura…" at bounding box center [432, 261] width 864 height 411
click at [466, 96] on div "Inicio de la secuencia Correo electrónico De inmediato Haga clic para configura…" at bounding box center [432, 261] width 864 height 411
click at [448, 96] on div "Inicio de la secuencia Correo electrónico De inmediato Haga clic para configura…" at bounding box center [432, 261] width 864 height 411
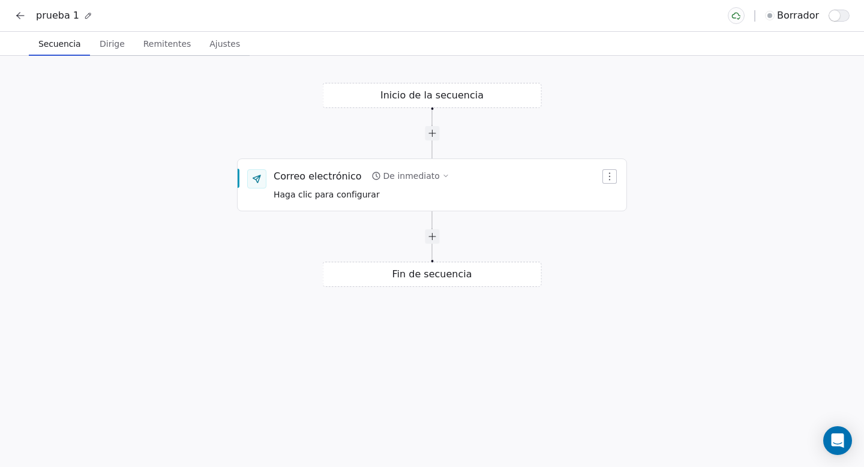
click at [448, 96] on div "Inicio de la secuencia Correo electrónico De inmediato Haga clic para configura…" at bounding box center [432, 261] width 864 height 411
click at [432, 133] on div at bounding box center [432, 132] width 14 height 14
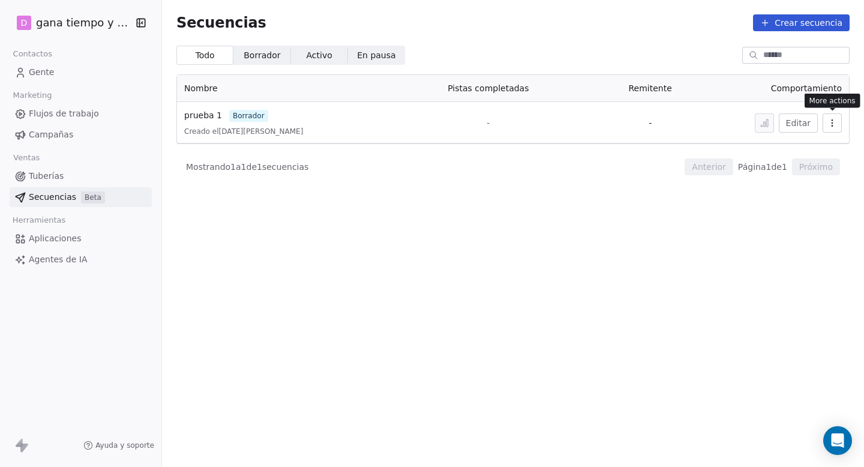
click at [831, 121] on icon "button" at bounding box center [833, 123] width 10 height 10
click at [699, 257] on html "D gana tiempo y dinero Contactos Gente Marketing Flujos de trabajo Campañas Ven…" at bounding box center [432, 233] width 864 height 467
click at [795, 119] on font "Editar" at bounding box center [798, 123] width 25 height 10
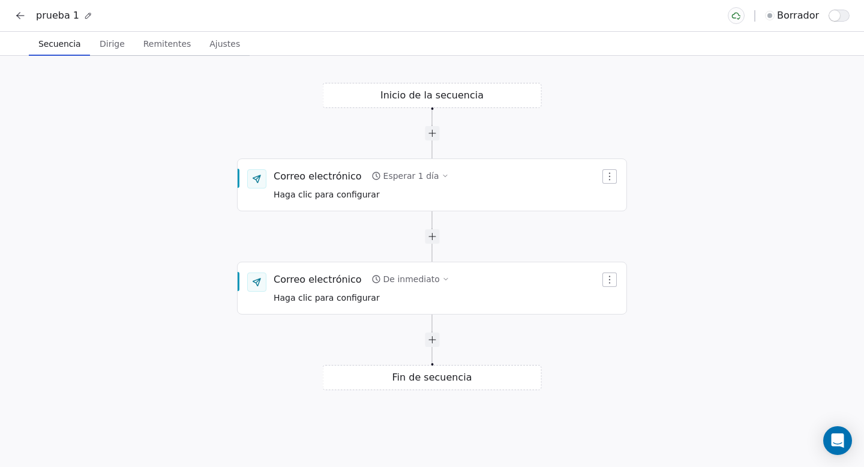
click at [161, 46] on font "Remitentes" at bounding box center [167, 44] width 48 height 10
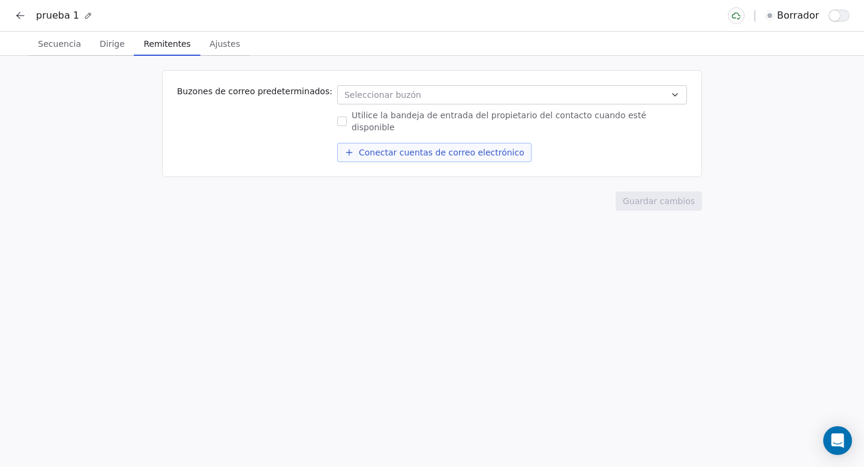
click at [675, 94] on icon "button" at bounding box center [676, 95] width 10 height 10
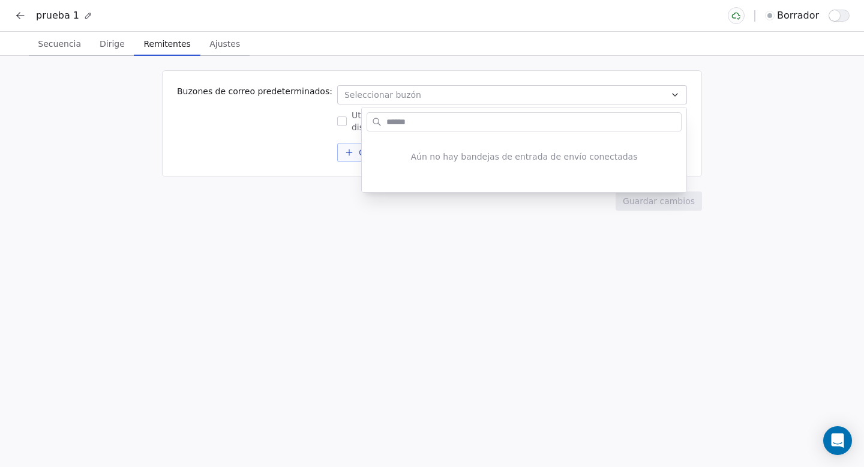
click at [556, 222] on html "prueba 1 borrador Secuencia Secuencia Dirige Dirige Remitentes Remitentes Ajust…" at bounding box center [432, 233] width 864 height 467
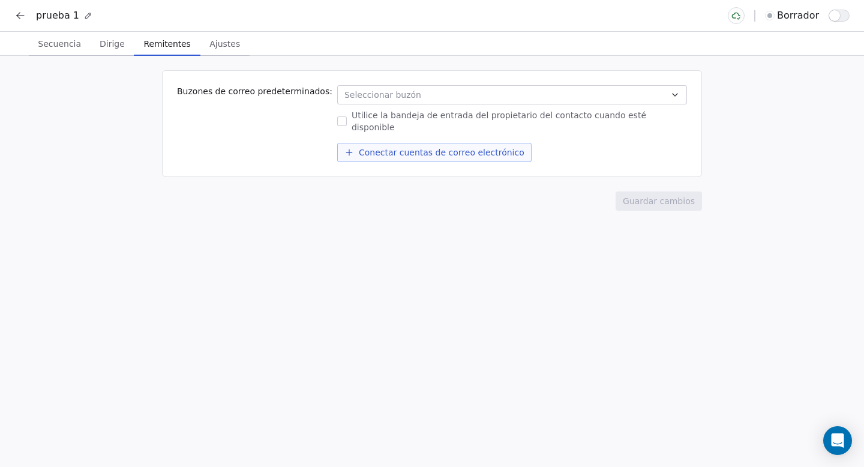
click at [110, 46] on font "Dirige" at bounding box center [112, 44] width 25 height 10
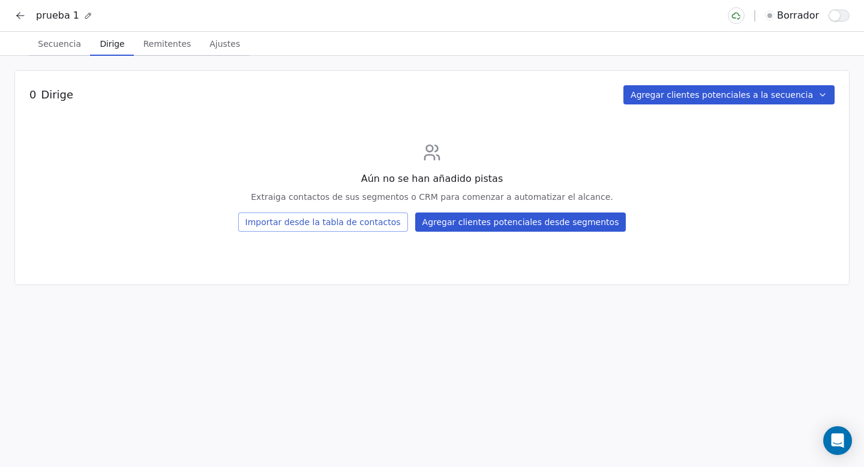
click at [224, 41] on font "Ajustes" at bounding box center [225, 44] width 31 height 10
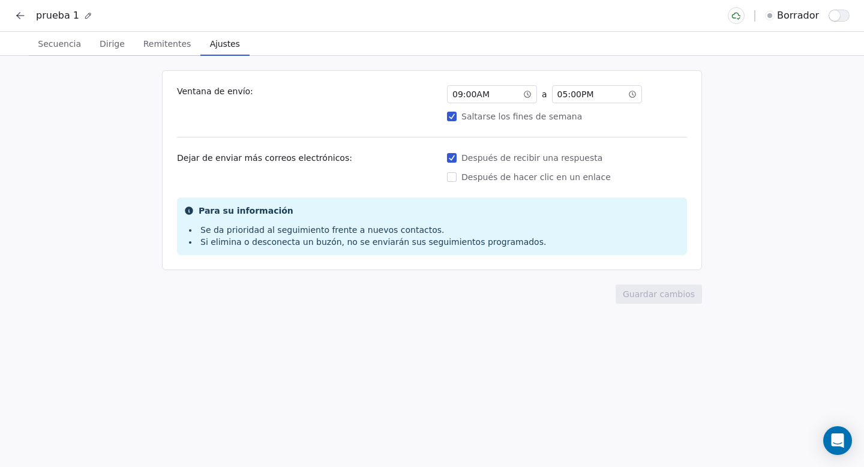
click at [224, 41] on font "Ajustes" at bounding box center [225, 44] width 30 height 10
click at [55, 43] on font "Secuencia" at bounding box center [59, 44] width 43 height 10
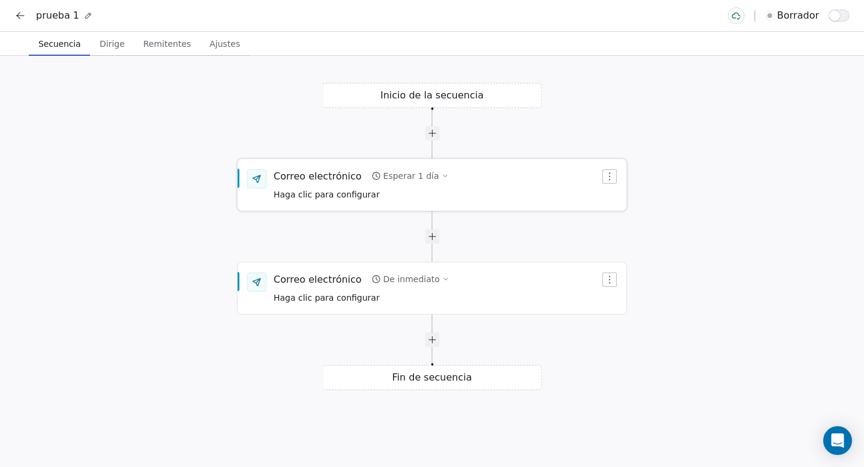
click at [608, 176] on icon "button" at bounding box center [610, 177] width 10 height 10
click at [508, 223] on html "prueba 1 borrador Secuencia Secuencia Dirige Dirige Remitentes Remitentes Ajust…" at bounding box center [432, 233] width 864 height 467
click at [309, 177] on font "Correo electrónico" at bounding box center [318, 175] width 88 height 11
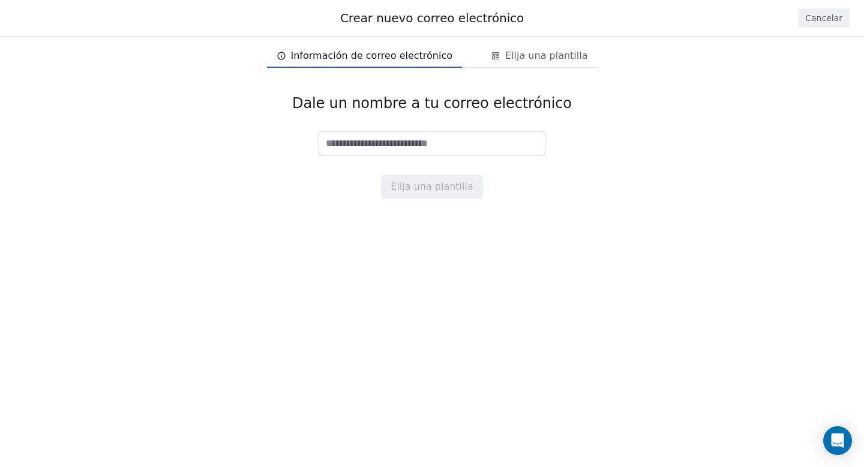
click at [330, 143] on input at bounding box center [432, 143] width 226 height 23
type input "********"
click at [427, 185] on font "Elija una plantilla" at bounding box center [432, 186] width 82 height 11
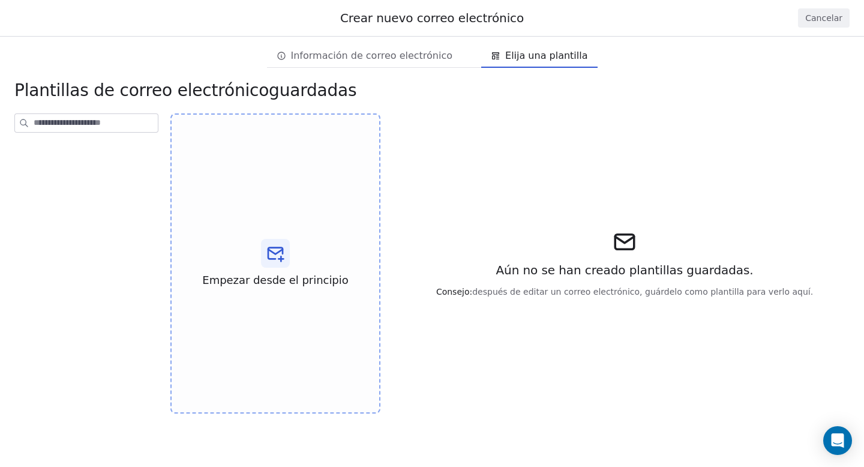
click at [532, 57] on font "Elija una plantilla" at bounding box center [546, 55] width 82 height 11
click at [283, 251] on icon at bounding box center [275, 253] width 19 height 19
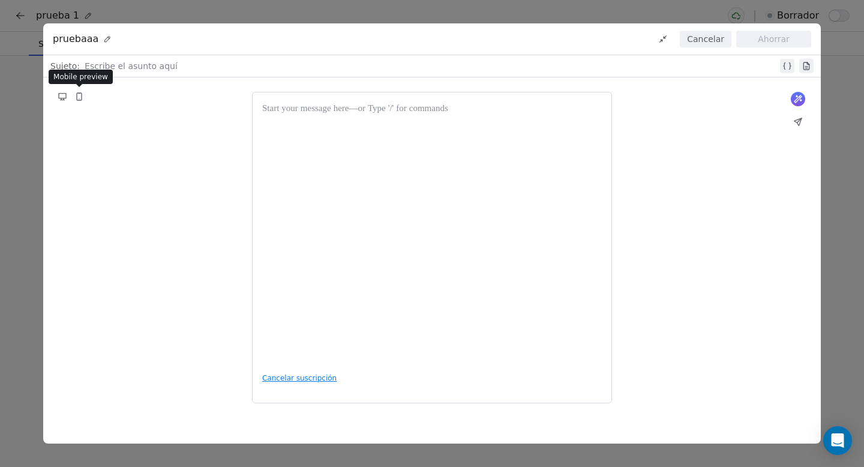
click at [80, 94] on icon at bounding box center [79, 96] width 5 height 7
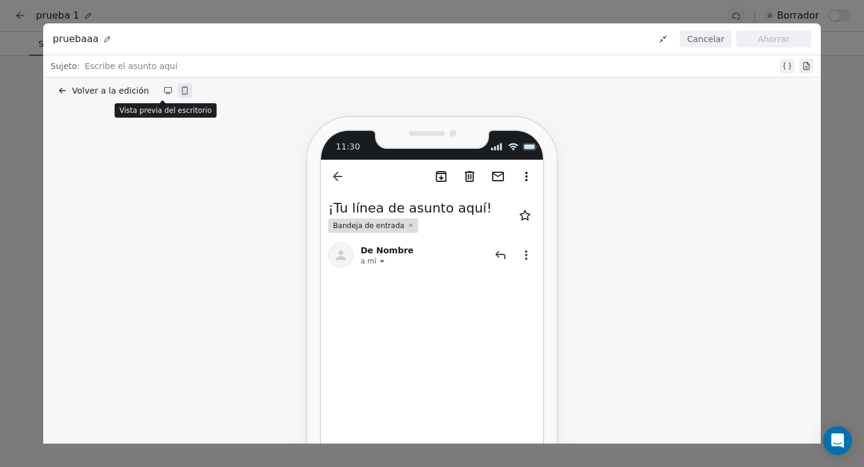
click at [166, 88] on icon at bounding box center [167, 90] width 7 height 5
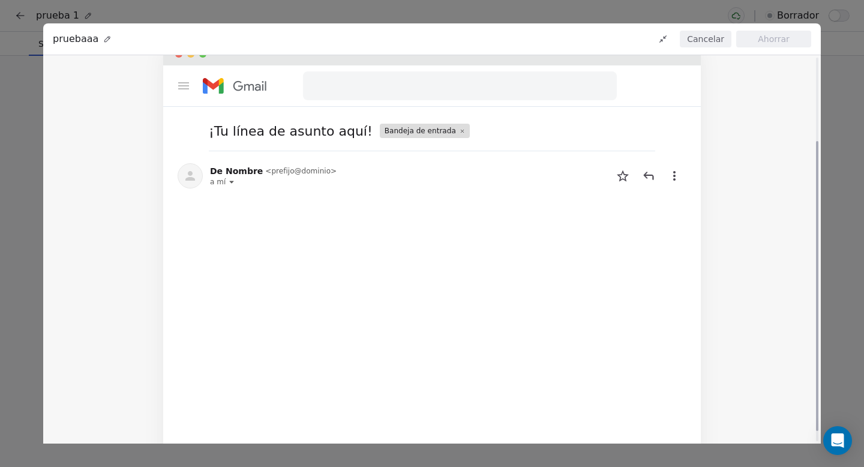
scroll to position [125, 0]
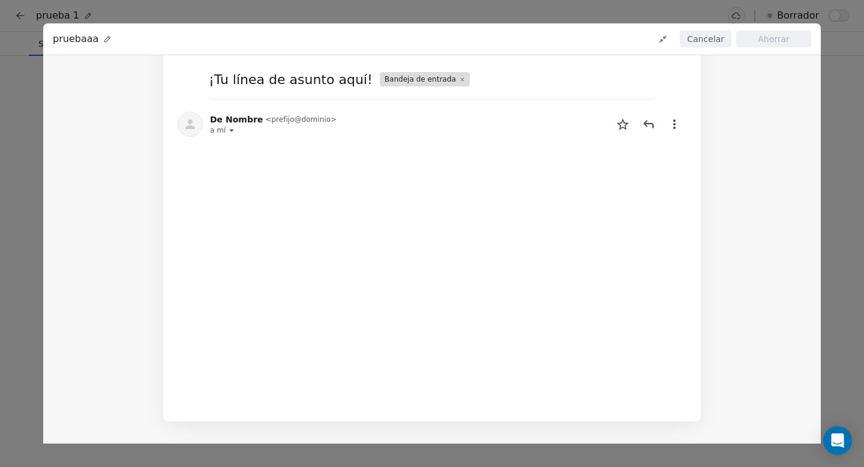
click at [708, 38] on font "Cancelar" at bounding box center [705, 39] width 37 height 10
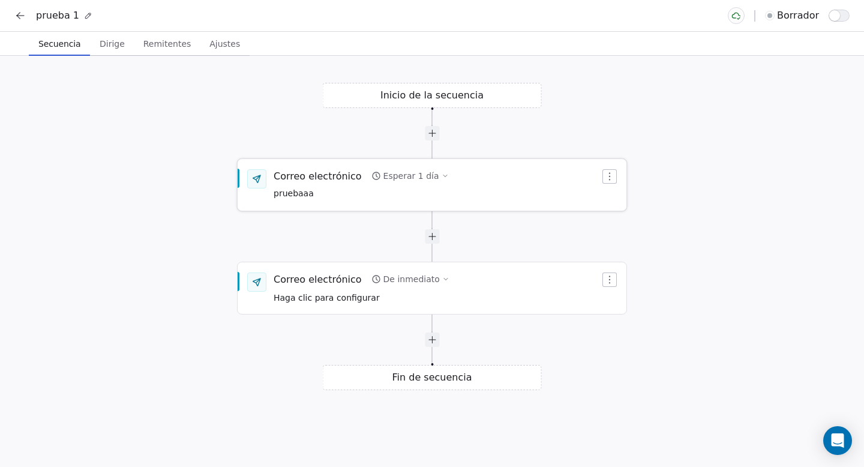
click at [330, 186] on div "Correo electrónico Esperar 1 día pruebaaa" at bounding box center [361, 184] width 175 height 31
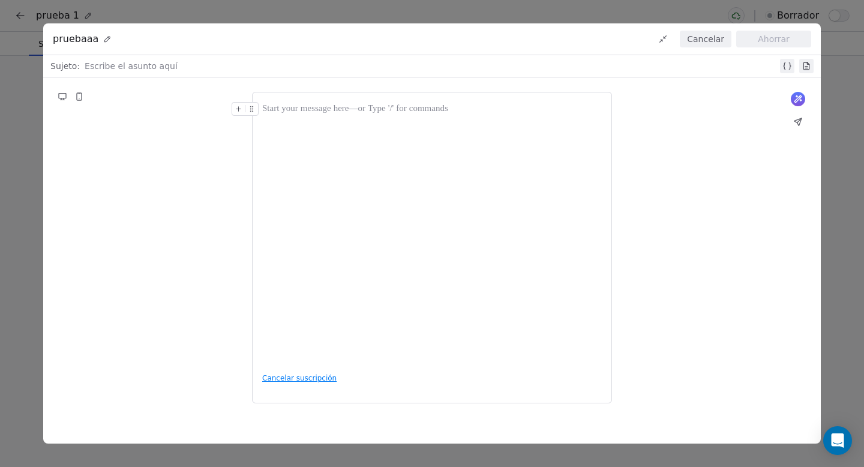
click at [238, 109] on icon at bounding box center [239, 109] width 5 height 0
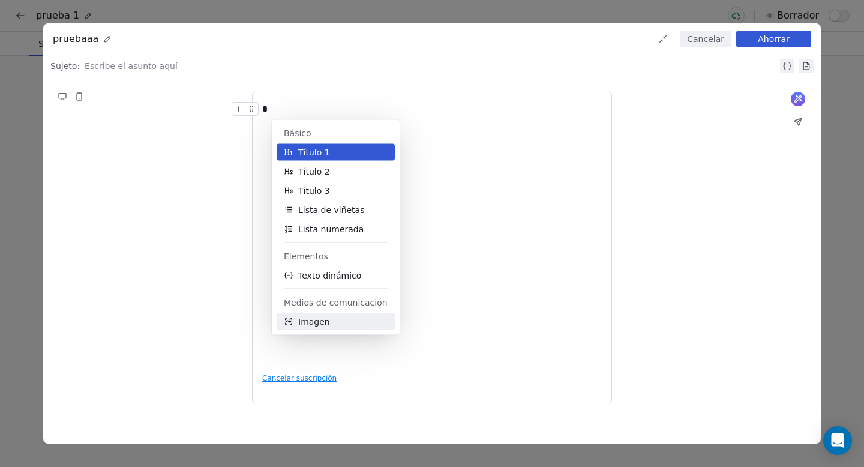
click at [315, 325] on font "Imagen" at bounding box center [314, 322] width 32 height 10
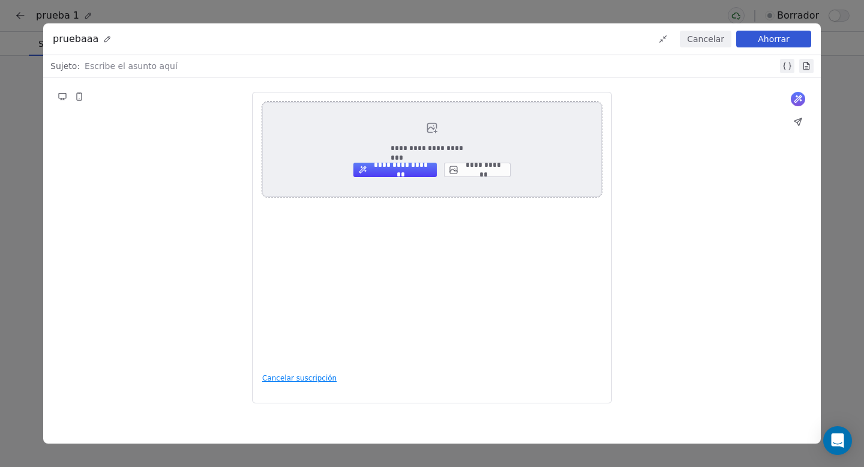
click at [487, 167] on button "**********" at bounding box center [477, 170] width 67 height 14
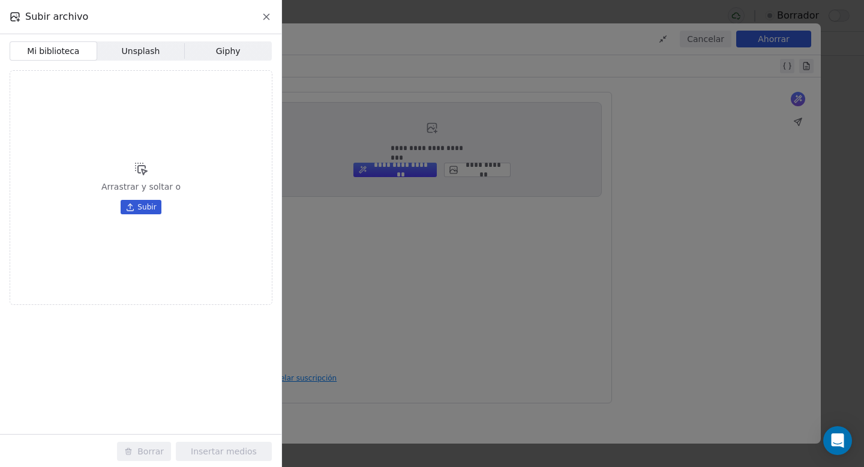
click at [450, 299] on div "Subir archivo Mi biblioteca Mi biblioteca Unsplash Unsplash Giphy Giphy Arrastr…" at bounding box center [432, 233] width 864 height 467
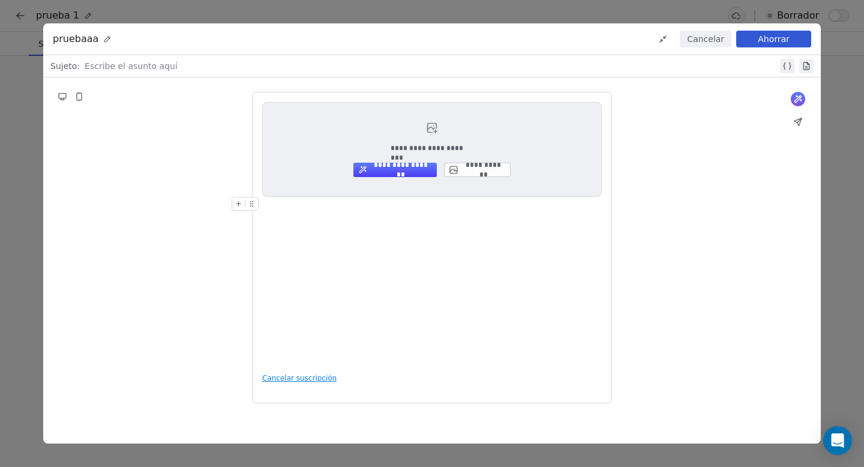
click at [714, 37] on font "Cancelar" at bounding box center [705, 39] width 37 height 10
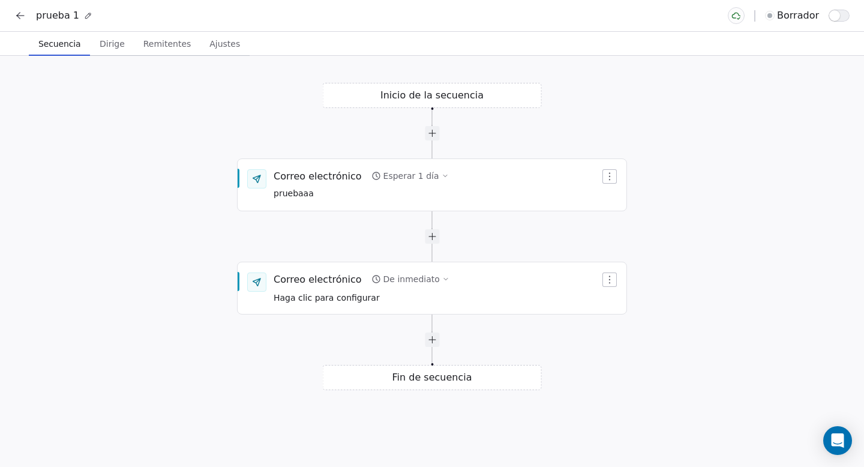
click at [103, 52] on button "Dirige Dirige" at bounding box center [112, 44] width 44 height 24
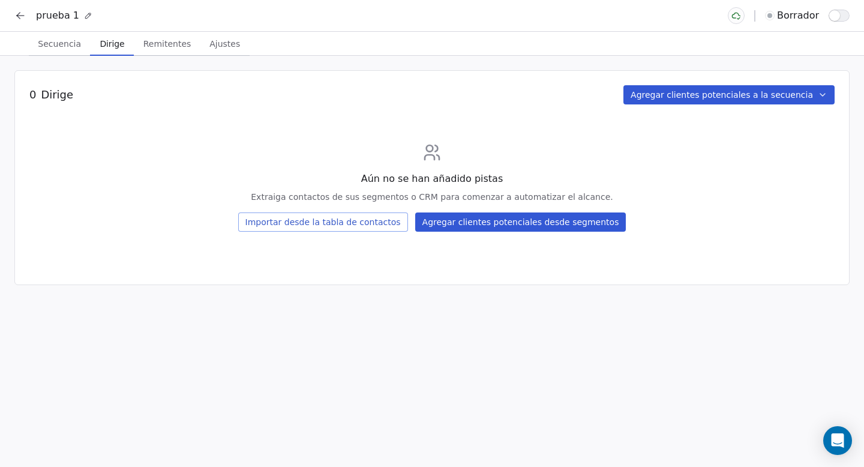
click at [154, 43] on font "Remitentes" at bounding box center [167, 44] width 48 height 10
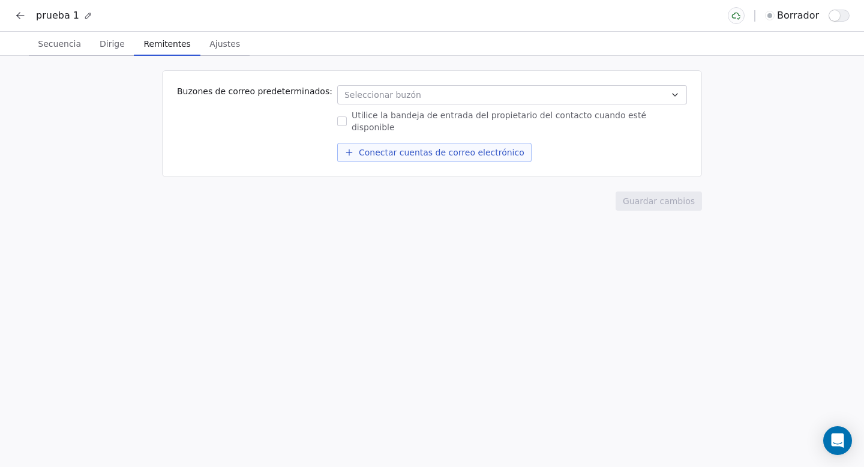
click at [59, 42] on font "Secuencia" at bounding box center [59, 44] width 43 height 10
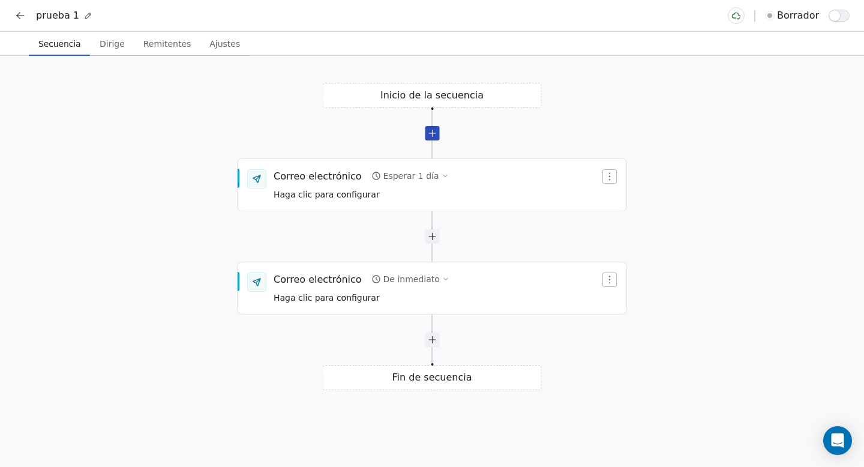
click at [434, 136] on div at bounding box center [432, 133] width 14 height 14
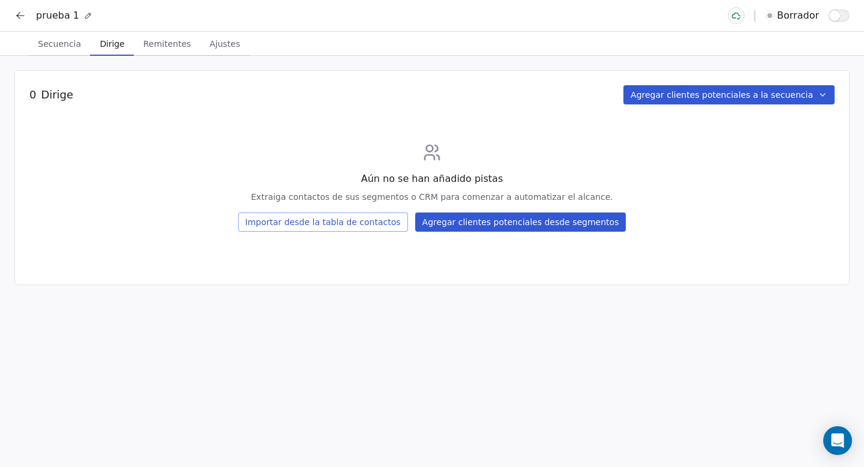
click at [190, 159] on div "Aún no se han añadido pistas Extraiga contactos de sus segmentos o CRM para com…" at bounding box center [432, 187] width 806 height 89
click at [51, 43] on font "Secuencia" at bounding box center [59, 44] width 43 height 10
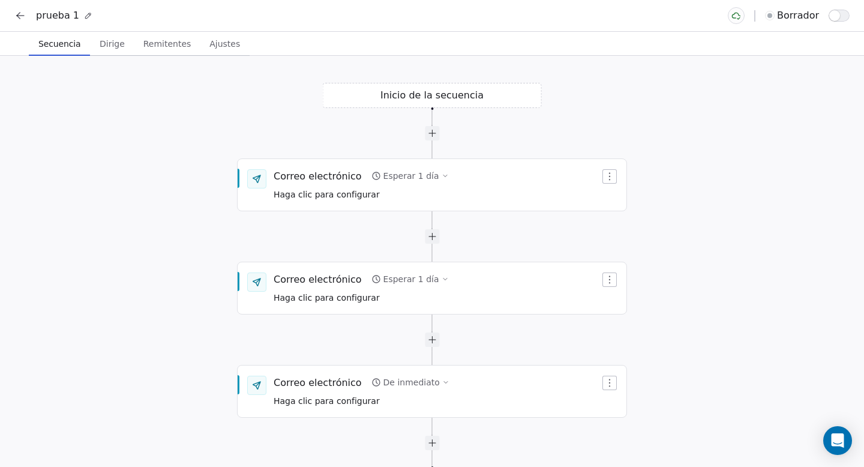
click at [20, 16] on icon at bounding box center [20, 16] width 7 height 0
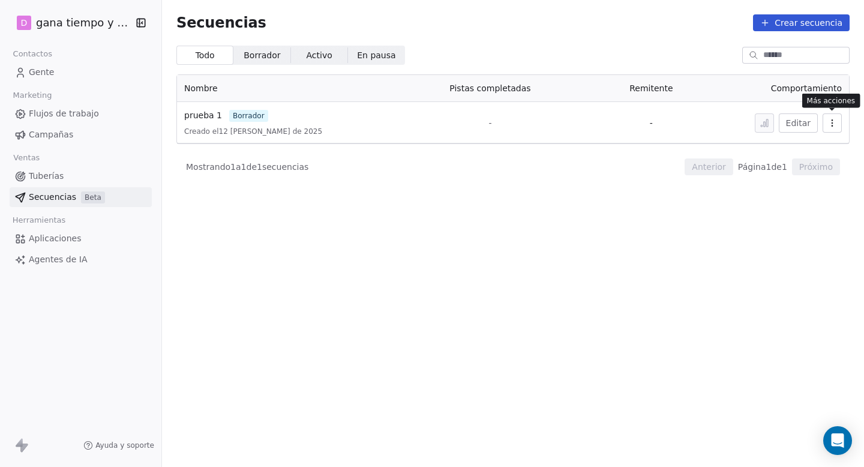
click at [831, 121] on icon "button" at bounding box center [833, 123] width 10 height 10
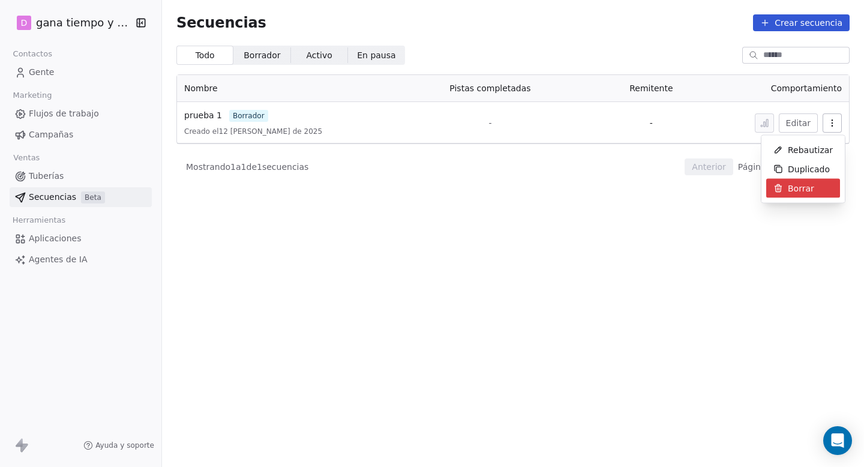
click at [797, 188] on font "Borrar" at bounding box center [801, 188] width 26 height 10
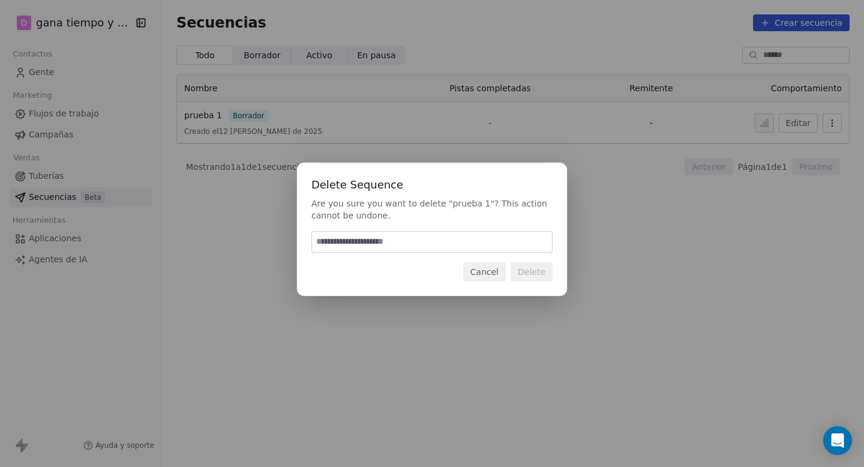
click at [323, 243] on input at bounding box center [432, 242] width 240 height 20
type input "******"
click at [531, 268] on font "Borrar" at bounding box center [532, 272] width 26 height 10
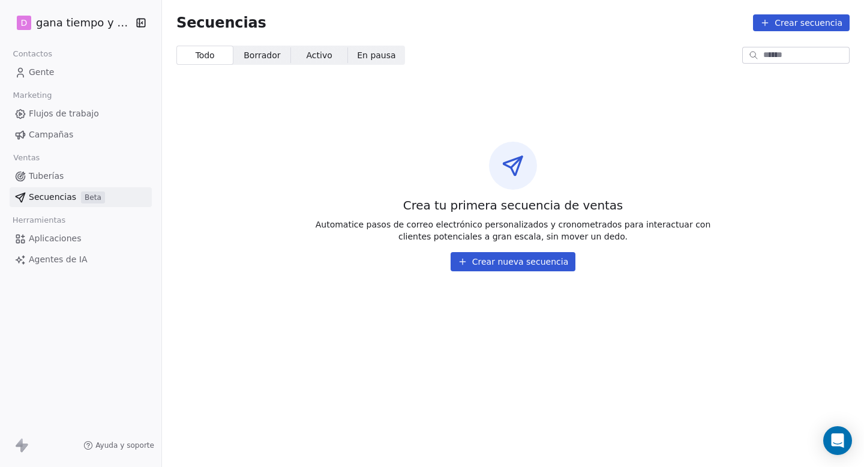
click at [47, 132] on font "Campañas" at bounding box center [51, 135] width 44 height 10
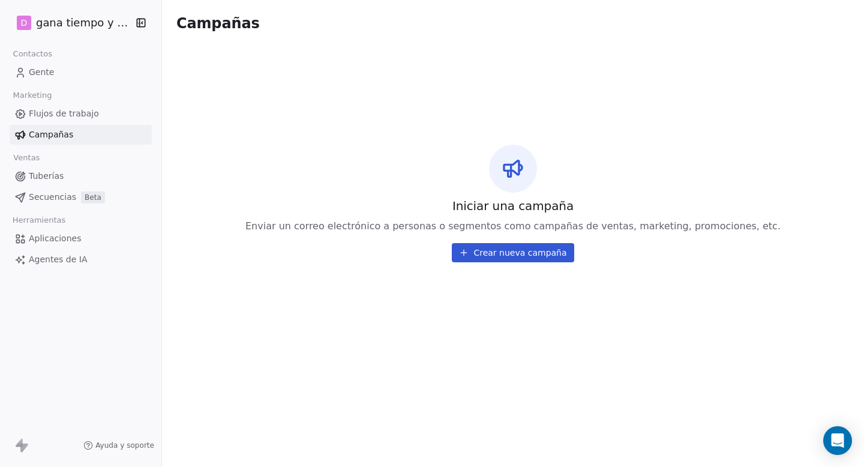
click at [520, 255] on font "Crear nueva campaña" at bounding box center [520, 253] width 93 height 10
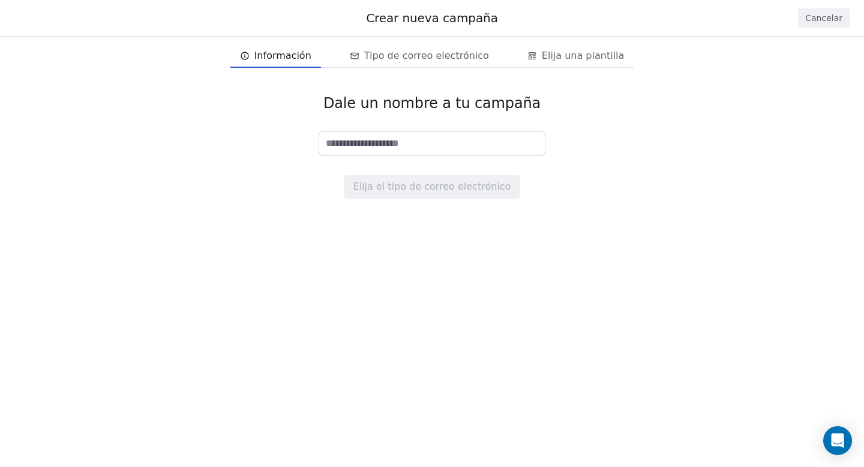
click at [342, 148] on input at bounding box center [432, 143] width 226 height 23
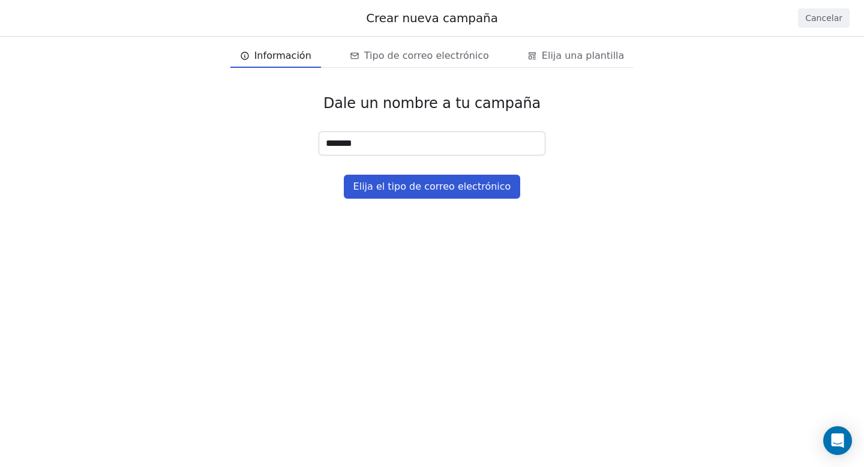
type input "********"
click at [436, 192] on font "Elija el tipo de correo electrónico" at bounding box center [433, 186] width 158 height 14
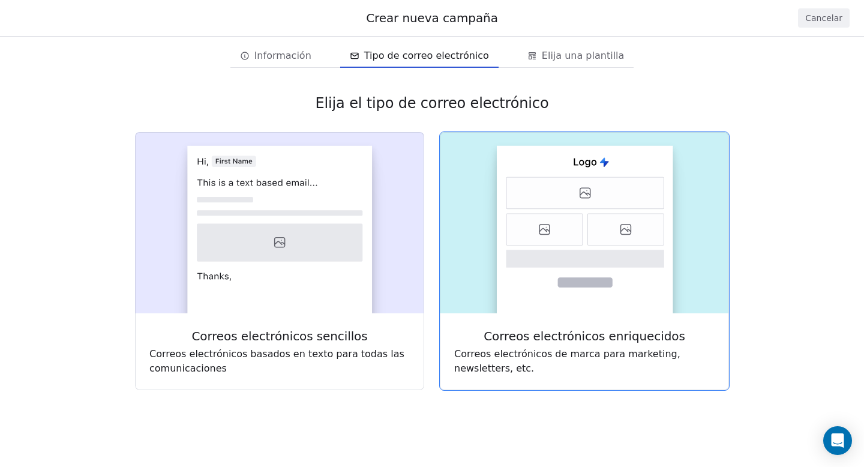
click at [596, 243] on icon at bounding box center [626, 230] width 76 height 32
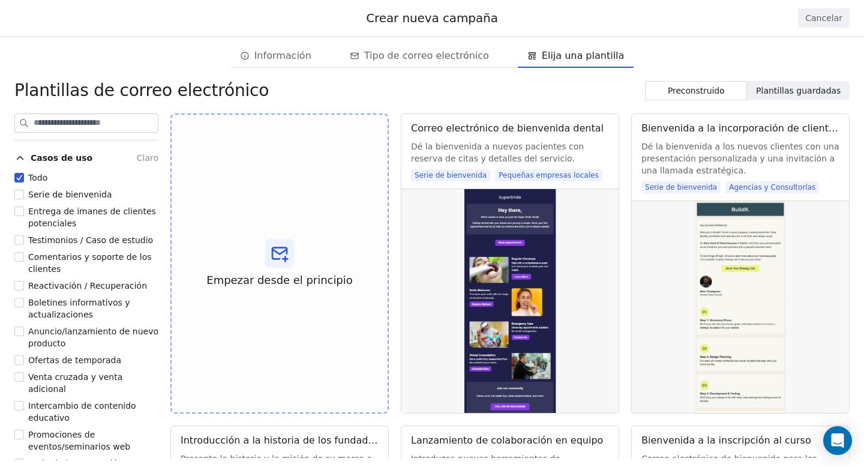
click at [22, 191] on button "Serie de bienvenida" at bounding box center [19, 194] width 10 height 12
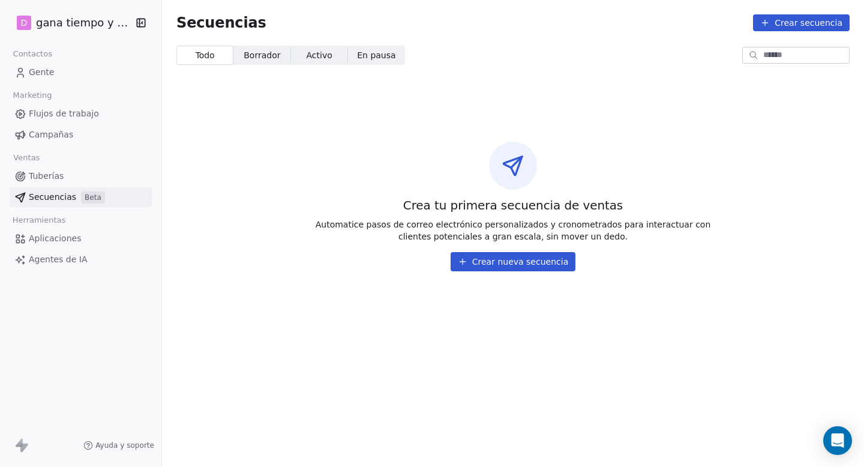
click at [507, 261] on font "Crear nueva secuencia" at bounding box center [520, 262] width 96 height 10
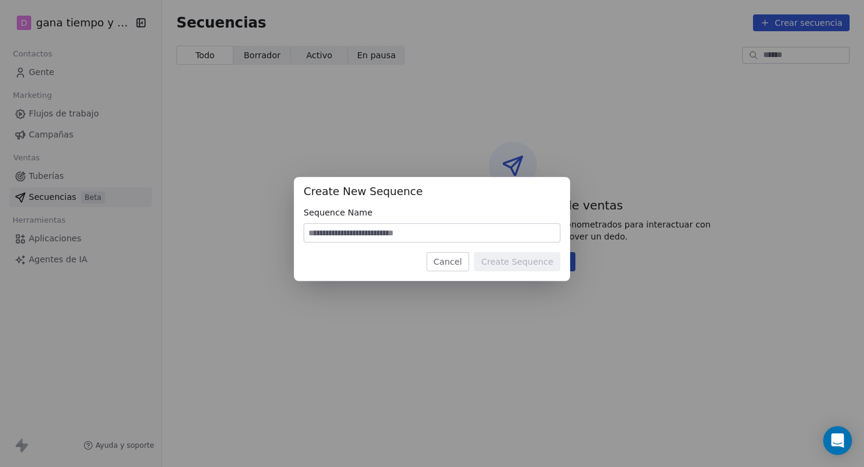
click at [404, 340] on div "Create New Sequence Sequence Name Cancel Create Sequence" at bounding box center [432, 233] width 864 height 467
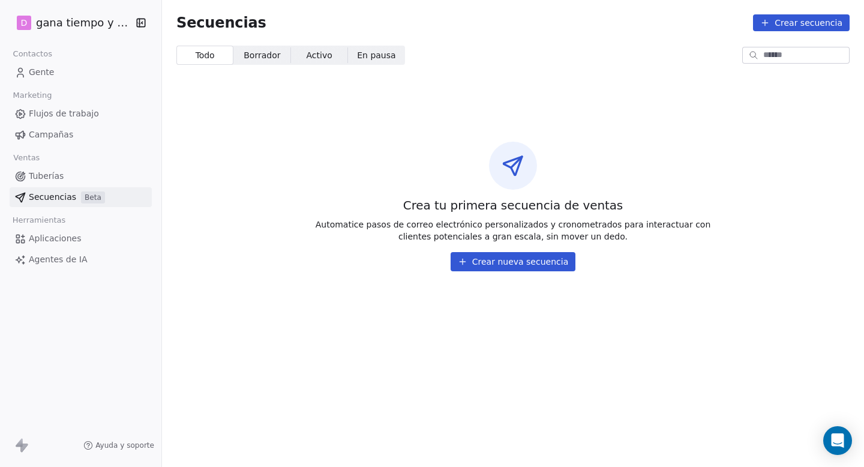
click at [243, 188] on div "Crea tu primera secuencia de ventas Automatice pasos de correo electrónico pers…" at bounding box center [513, 206] width 702 height 207
click at [50, 135] on font "Campañas" at bounding box center [51, 135] width 44 height 10
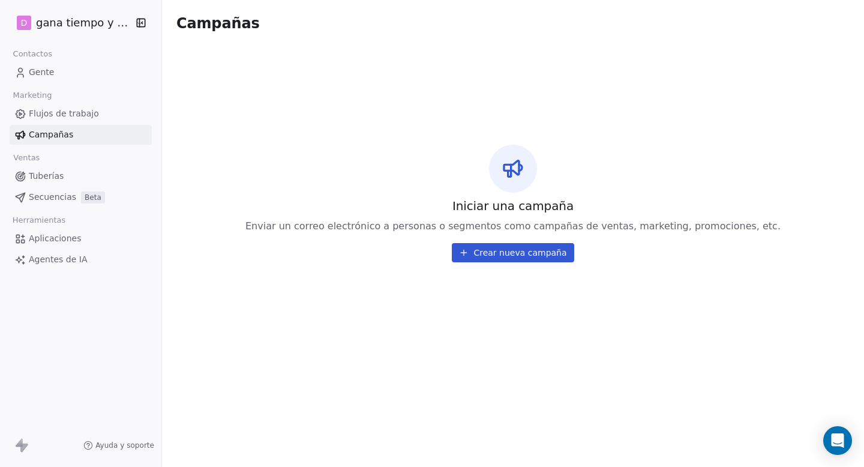
click at [521, 253] on font "Crear nueva campaña" at bounding box center [520, 253] width 93 height 10
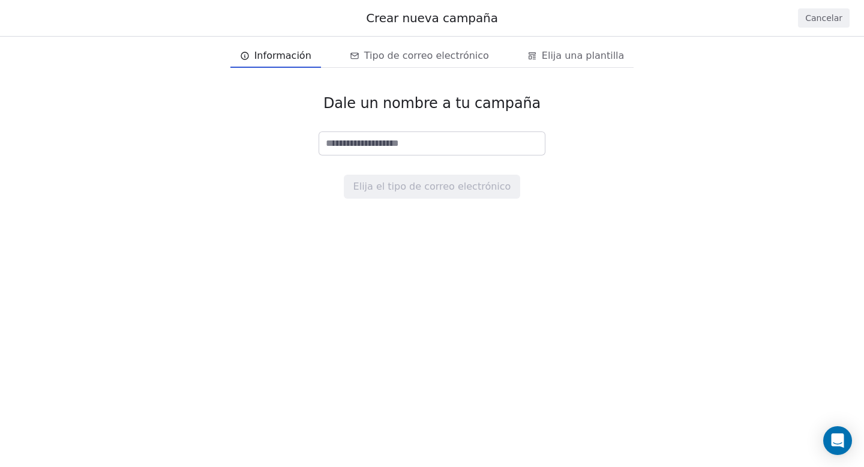
click at [337, 145] on input at bounding box center [432, 143] width 226 height 23
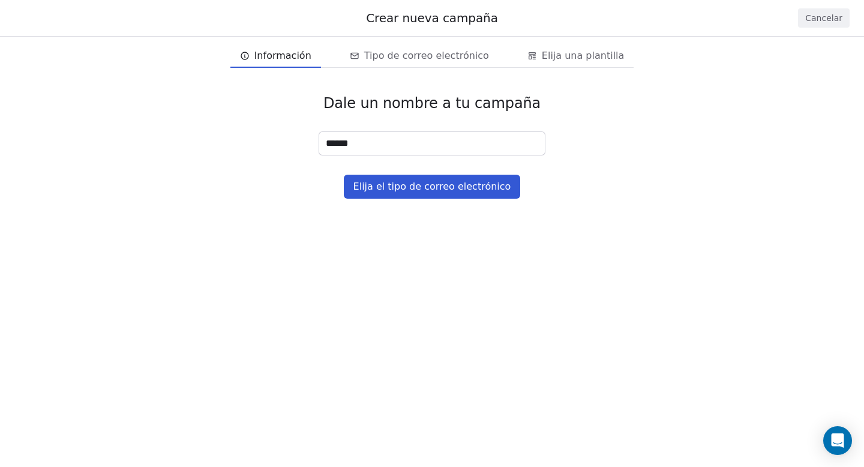
type input "*******"
click at [420, 186] on font "Elija el tipo de correo electrónico" at bounding box center [433, 186] width 158 height 11
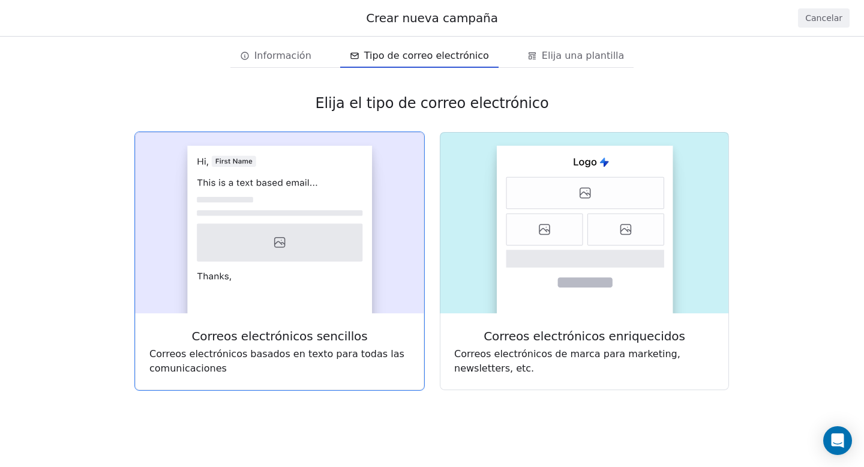
click at [299, 255] on icon at bounding box center [280, 243] width 166 height 38
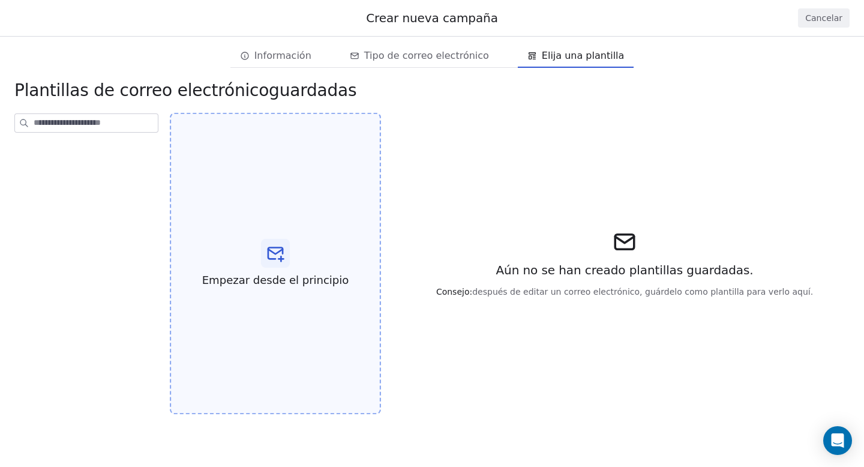
click at [282, 254] on icon at bounding box center [275, 253] width 14 height 11
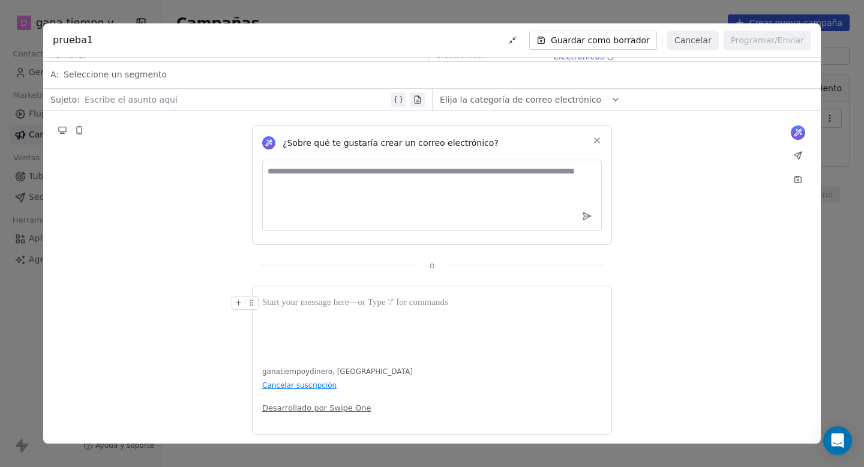
scroll to position [25, 0]
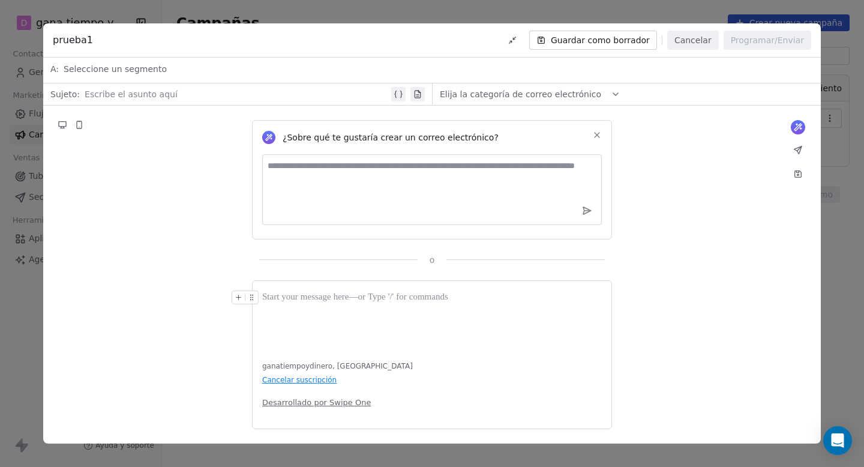
click at [238, 296] on icon at bounding box center [239, 298] width 8 height 8
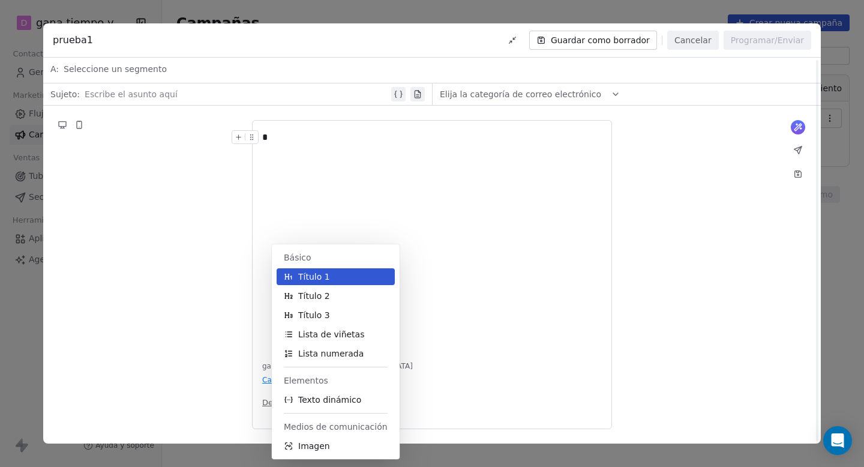
scroll to position [0, 0]
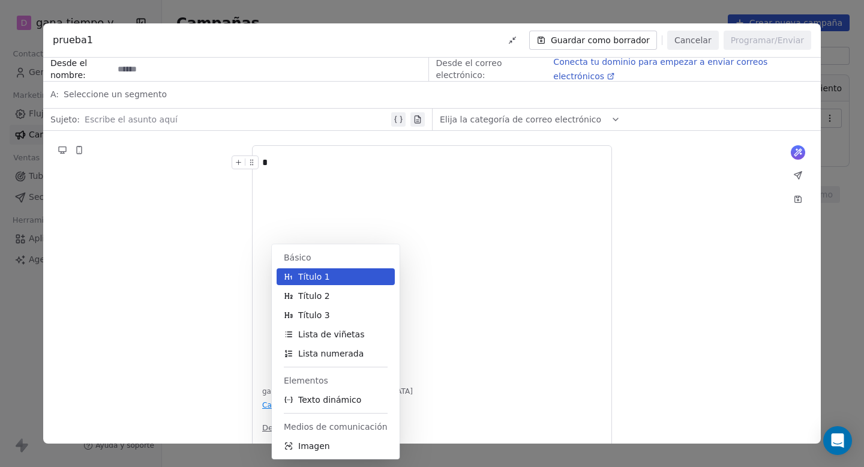
click at [616, 281] on div "¿Sobre qué te gustaría crear un correo electrónico? o * ganatiempoydinero, [GEO…" at bounding box center [432, 300] width 778 height 338
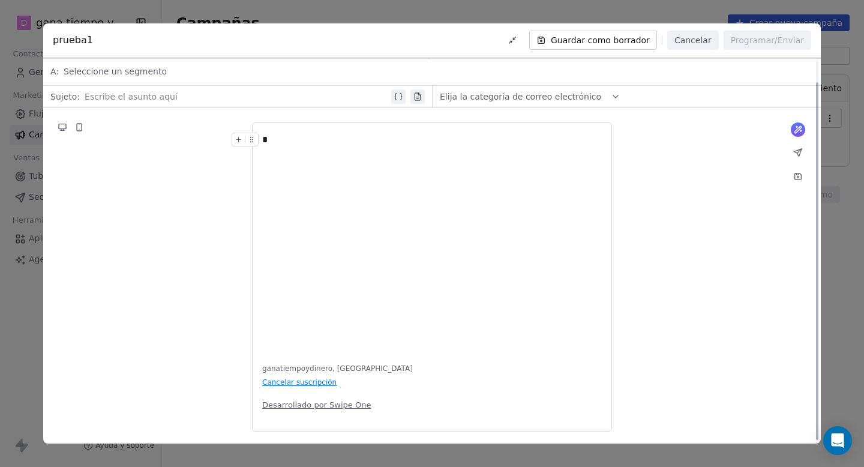
scroll to position [25, 0]
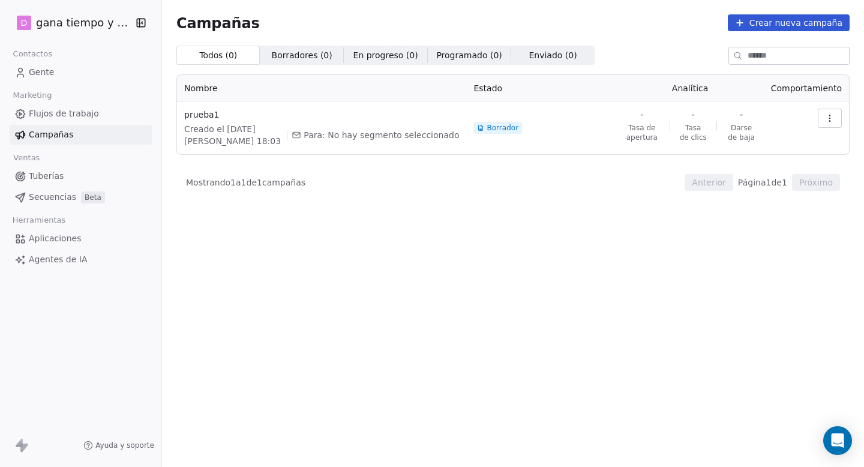
click at [830, 115] on icon "button" at bounding box center [830, 115] width 1 height 1
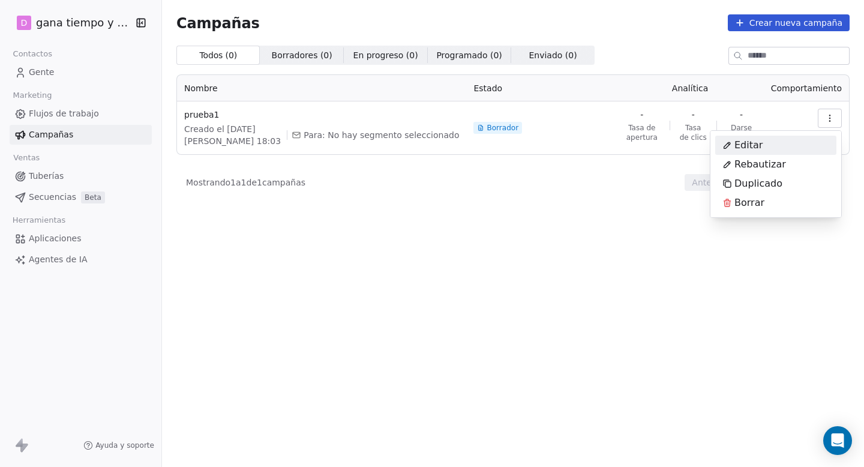
click at [745, 143] on font "Editar" at bounding box center [749, 144] width 28 height 11
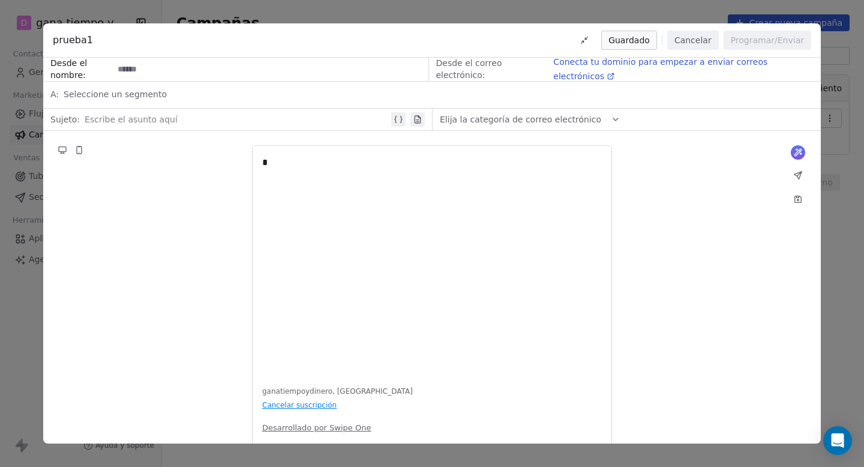
click at [615, 119] on icon at bounding box center [616, 119] width 5 height 2
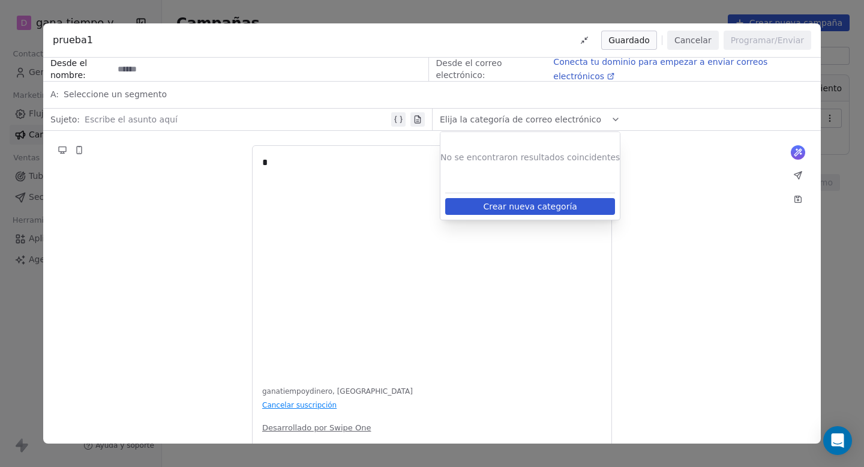
click at [687, 195] on div "¿Sobre qué te gustaría crear un correo electrónico? o * ganatiempoydinero, Arge…" at bounding box center [432, 300] width 778 height 338
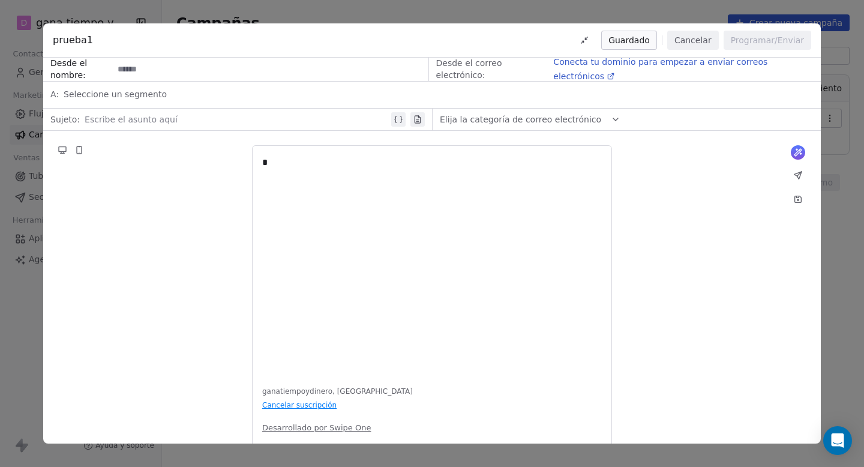
click at [613, 74] on icon at bounding box center [610, 76] width 5 height 5
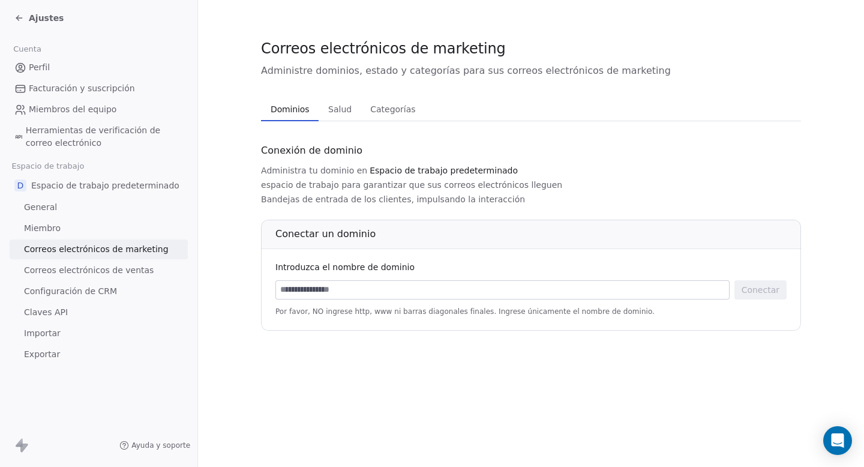
click at [338, 110] on font "Salud" at bounding box center [339, 109] width 23 height 10
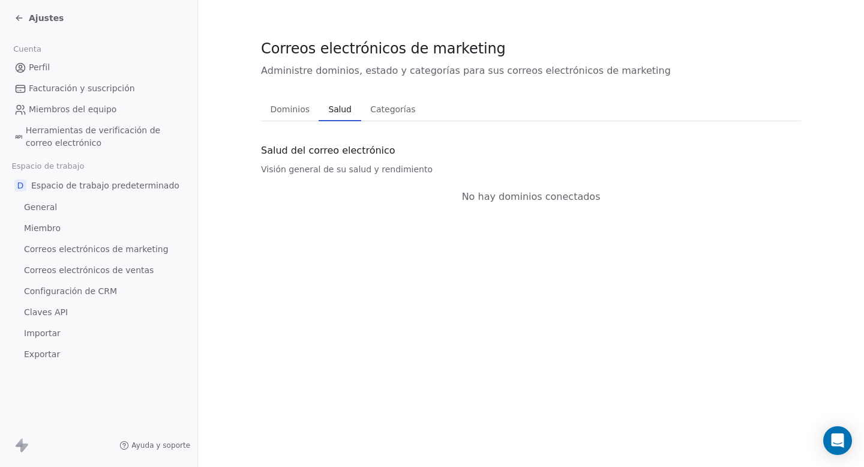
click at [384, 112] on font "Categorías" at bounding box center [392, 109] width 45 height 10
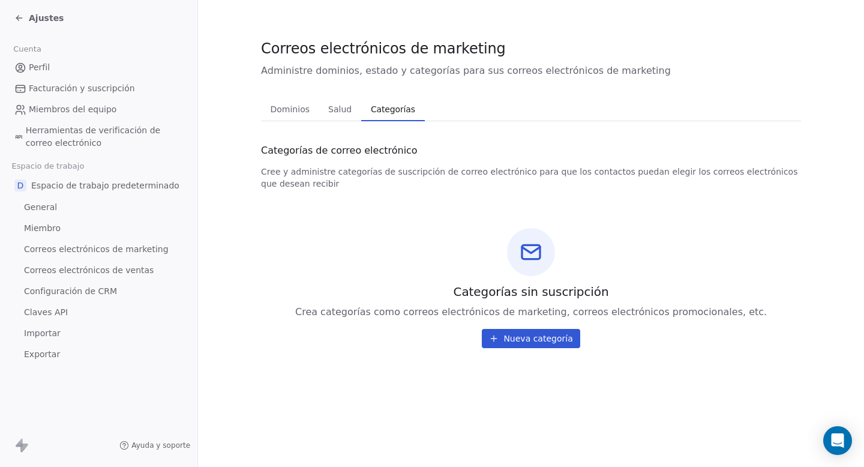
click at [42, 71] on font "Perfil" at bounding box center [39, 67] width 21 height 10
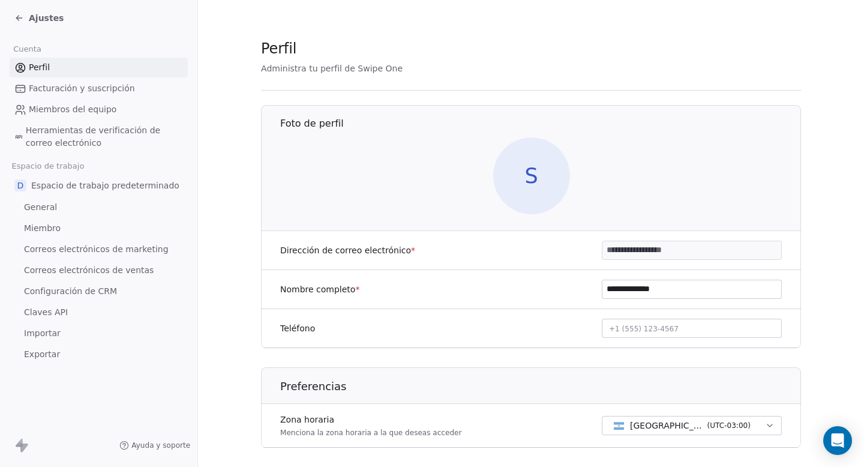
click at [60, 86] on font "Facturación y suscripción" at bounding box center [82, 88] width 106 height 10
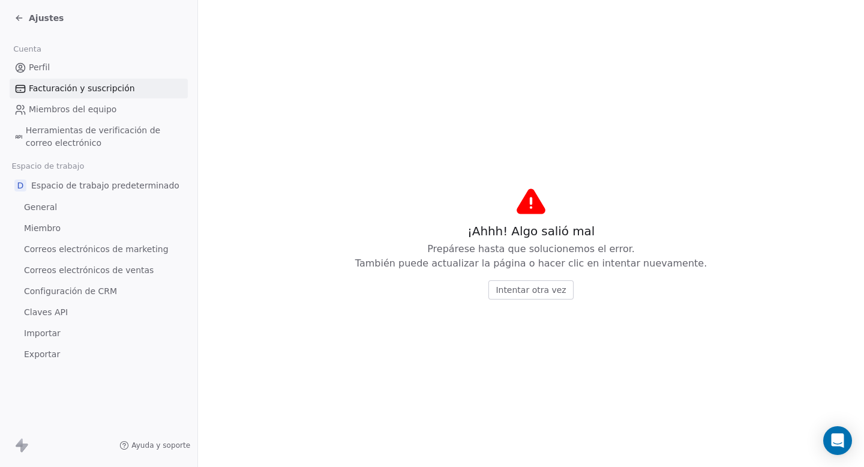
click at [53, 128] on font "Herramientas de verificación de correo electrónico" at bounding box center [93, 136] width 134 height 22
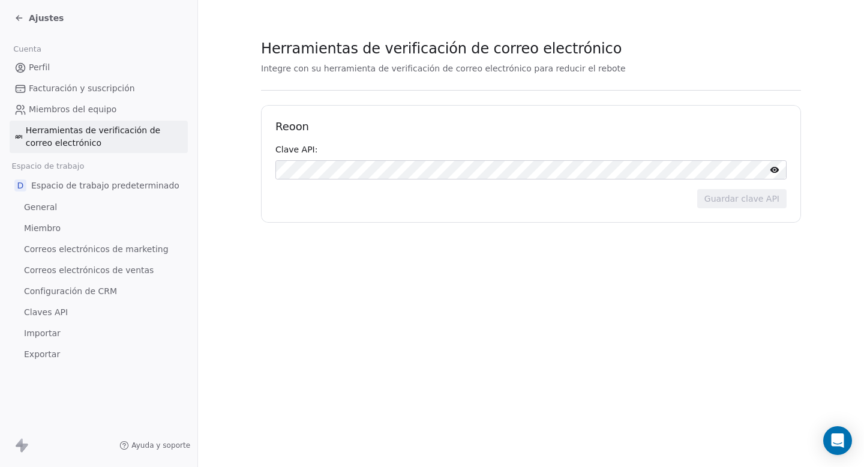
click at [59, 188] on font "Espacio de trabajo predeterminado" at bounding box center [105, 186] width 148 height 10
click at [41, 208] on font "General" at bounding box center [40, 207] width 33 height 10
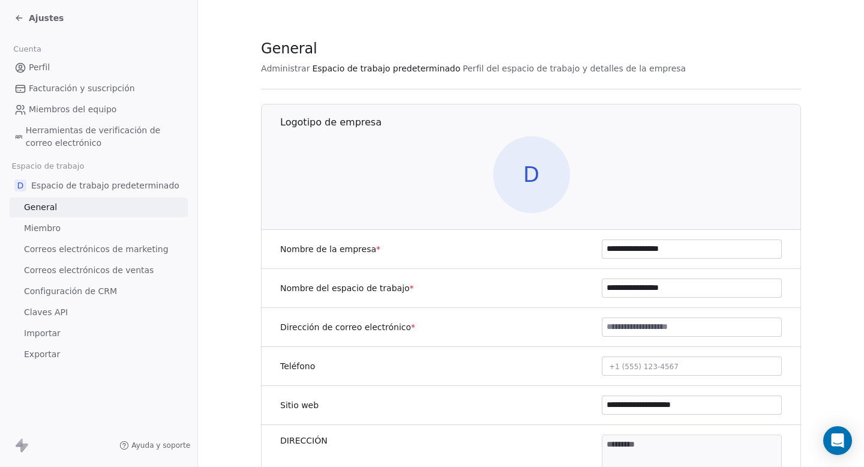
click at [19, 14] on icon at bounding box center [19, 18] width 10 height 10
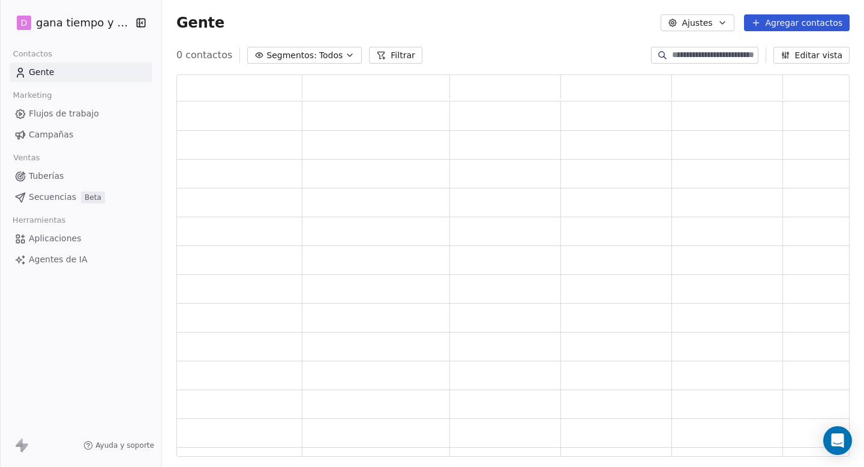
scroll to position [382, 674]
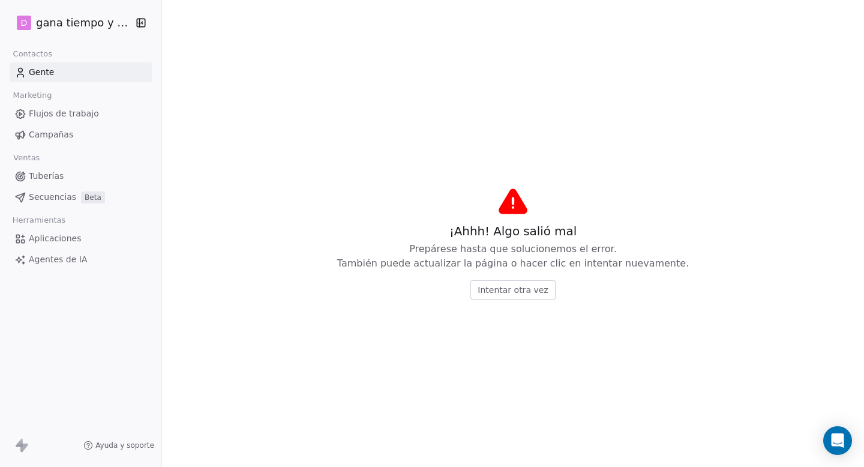
click at [52, 237] on font "Aplicaciones" at bounding box center [55, 239] width 52 height 10
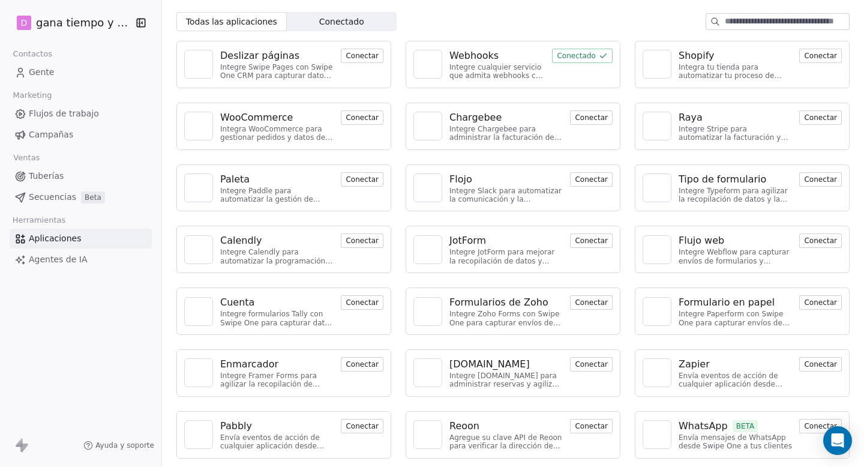
scroll to position [34, 0]
click at [819, 424] on font "Conectar" at bounding box center [820, 425] width 33 height 8
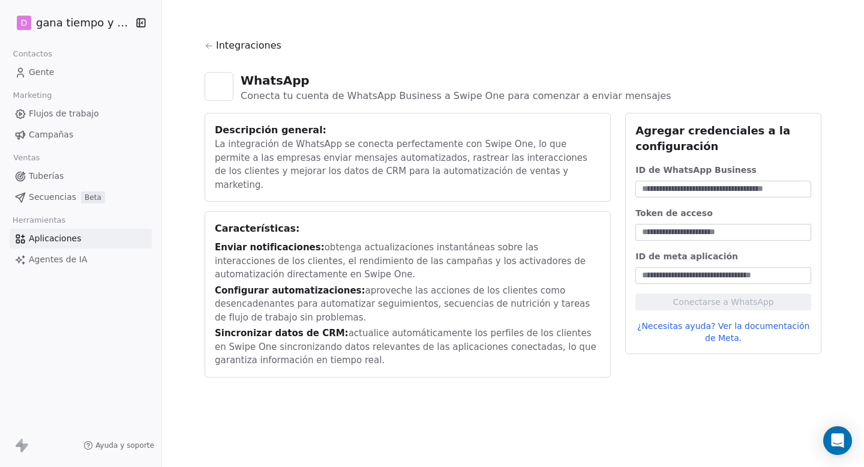
click at [35, 71] on font "Gente" at bounding box center [41, 72] width 25 height 10
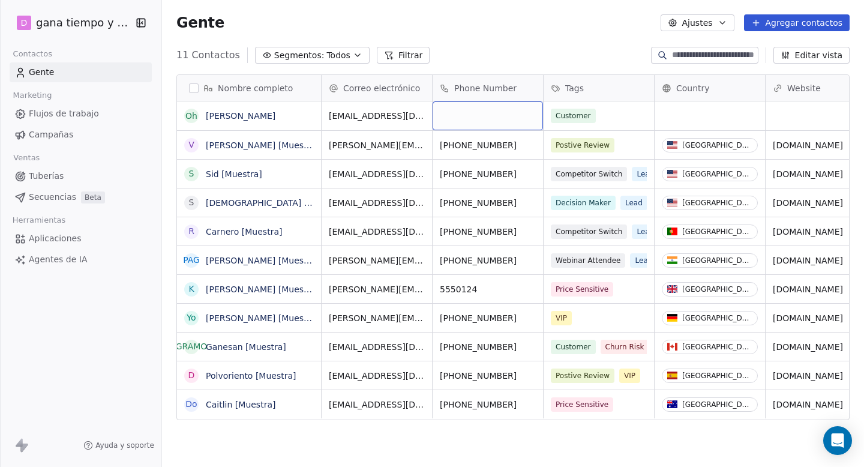
click at [467, 116] on div "red" at bounding box center [488, 115] width 110 height 29
type input "*"
click at [530, 35] on html "D gana tiempo y dinero Contactos Gente Marketing Flujos de trabajo Campañas Ven…" at bounding box center [432, 233] width 864 height 467
click at [690, 114] on div "red" at bounding box center [710, 115] width 110 height 29
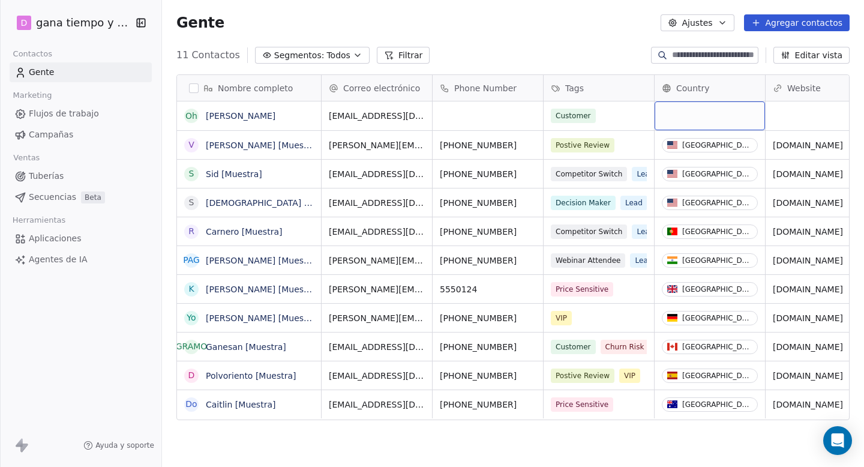
click at [690, 114] on div "red" at bounding box center [710, 115] width 110 height 29
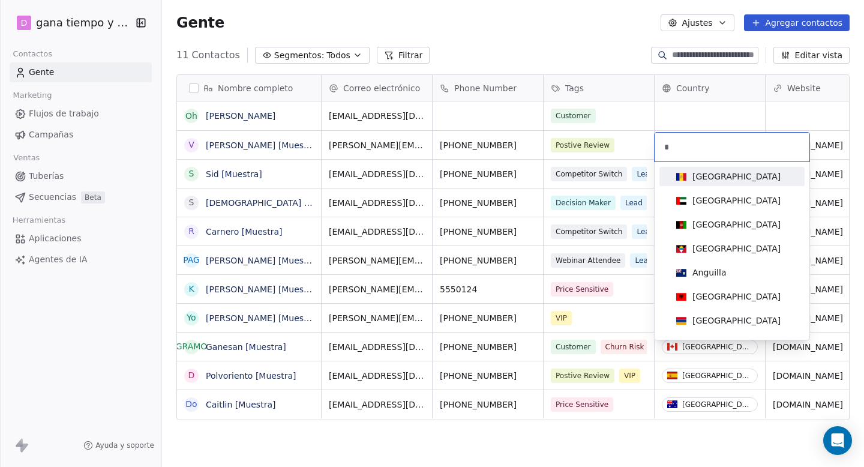
type input "**"
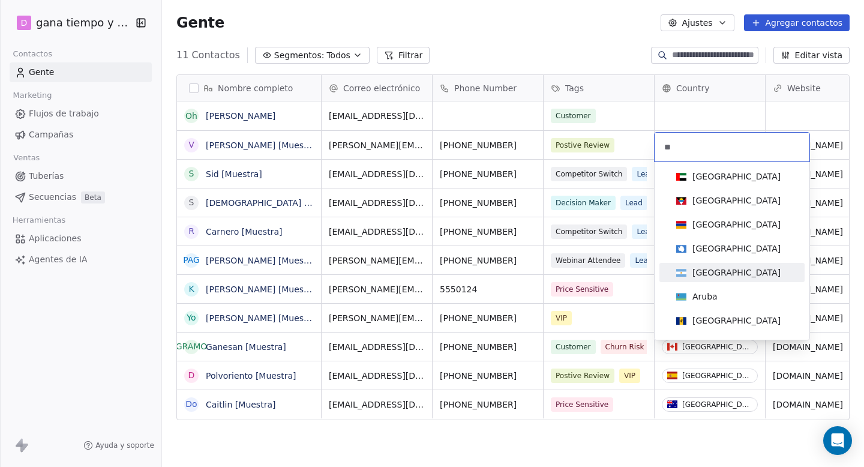
click at [717, 267] on div "[GEOGRAPHIC_DATA]" at bounding box center [737, 273] width 88 height 12
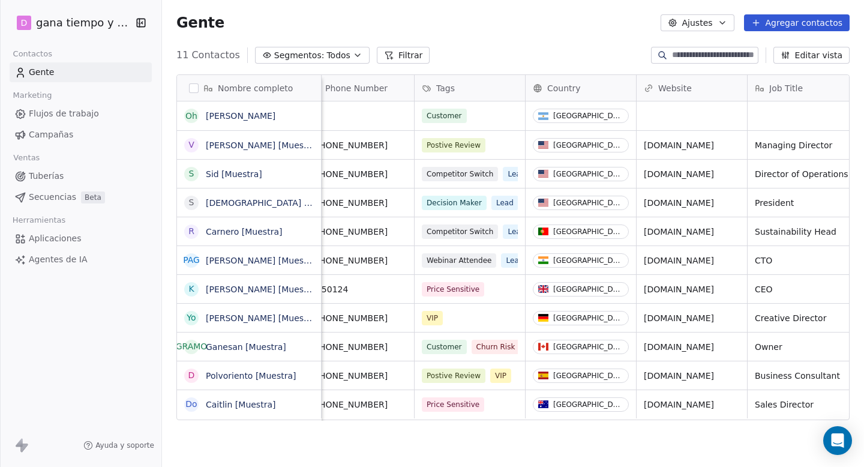
scroll to position [0, 131]
click at [532, 38] on div "Gente Ajustes Agregar contactos" at bounding box center [513, 23] width 702 height 46
click at [138, 20] on icon "button" at bounding box center [141, 23] width 12 height 12
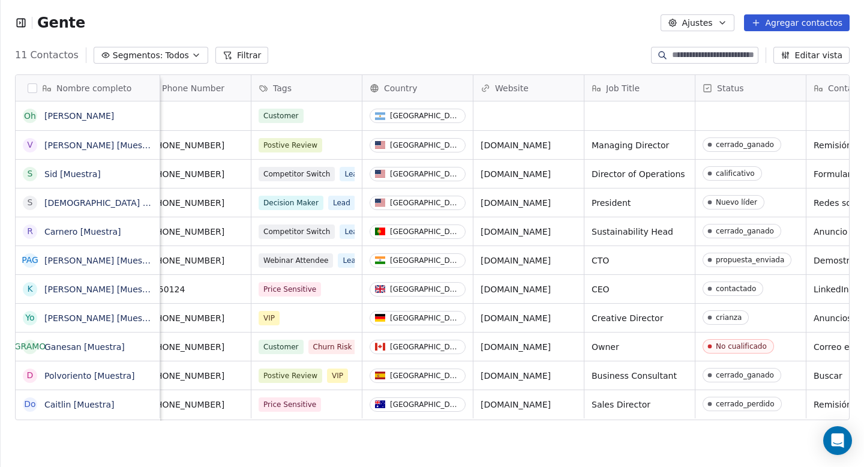
scroll to position [1, 1]
click at [18, 24] on icon "button" at bounding box center [21, 23] width 12 height 12
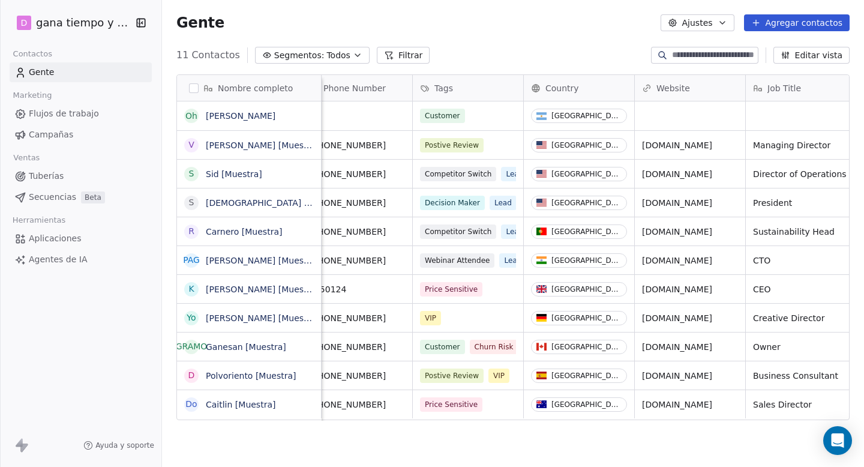
click at [137, 19] on icon "button" at bounding box center [141, 23] width 8 height 8
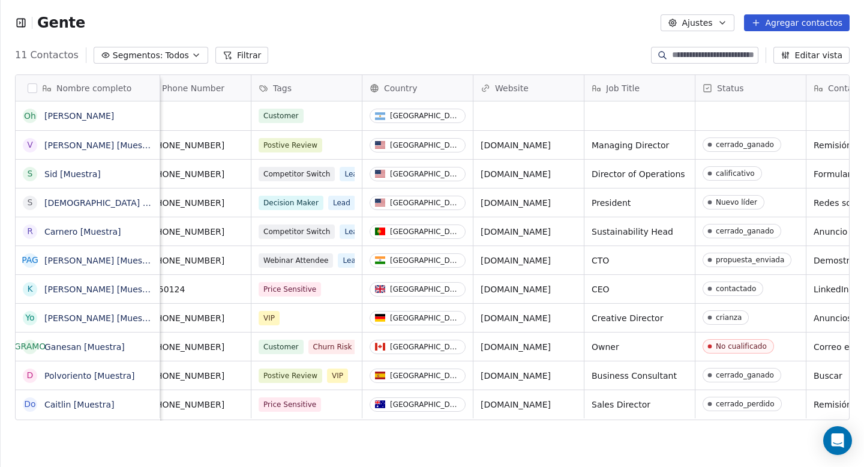
click at [24, 21] on icon "button" at bounding box center [21, 23] width 12 height 12
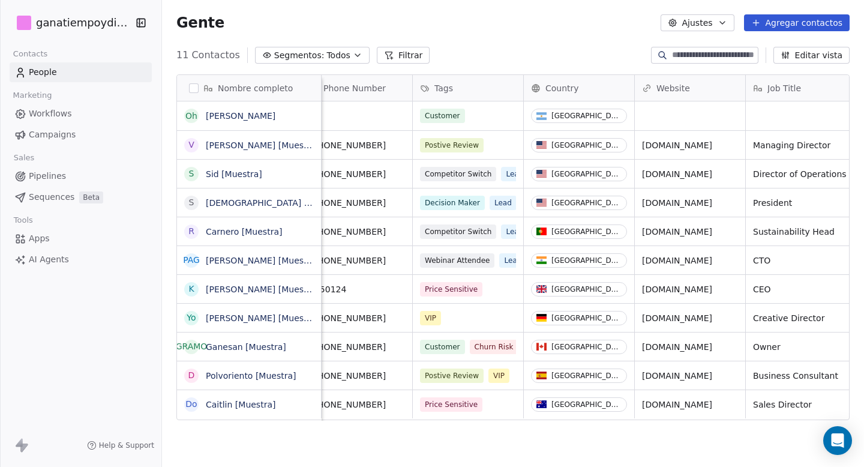
scroll to position [411, 702]
click at [77, 22] on html "D gana tiempo y dinero Contactos Gente Marketing Flujos de trabajo Campañas Ven…" at bounding box center [432, 233] width 864 height 467
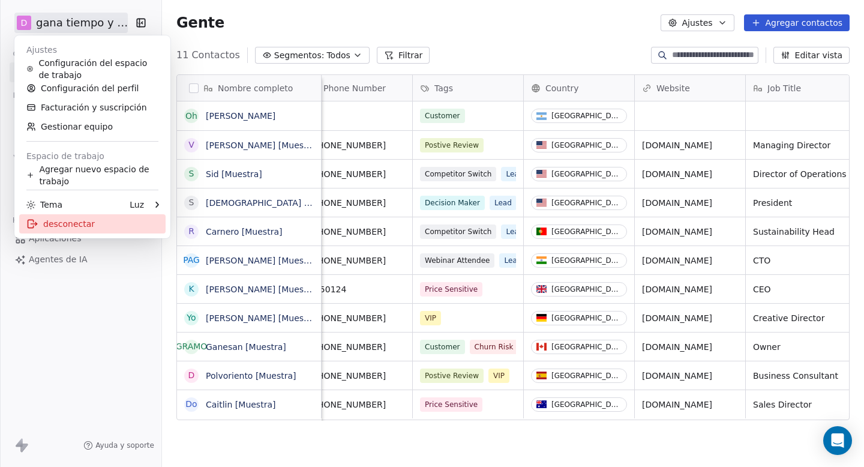
click at [68, 227] on font "desconectar" at bounding box center [69, 224] width 52 height 10
